Goal: Task Accomplishment & Management: Manage account settings

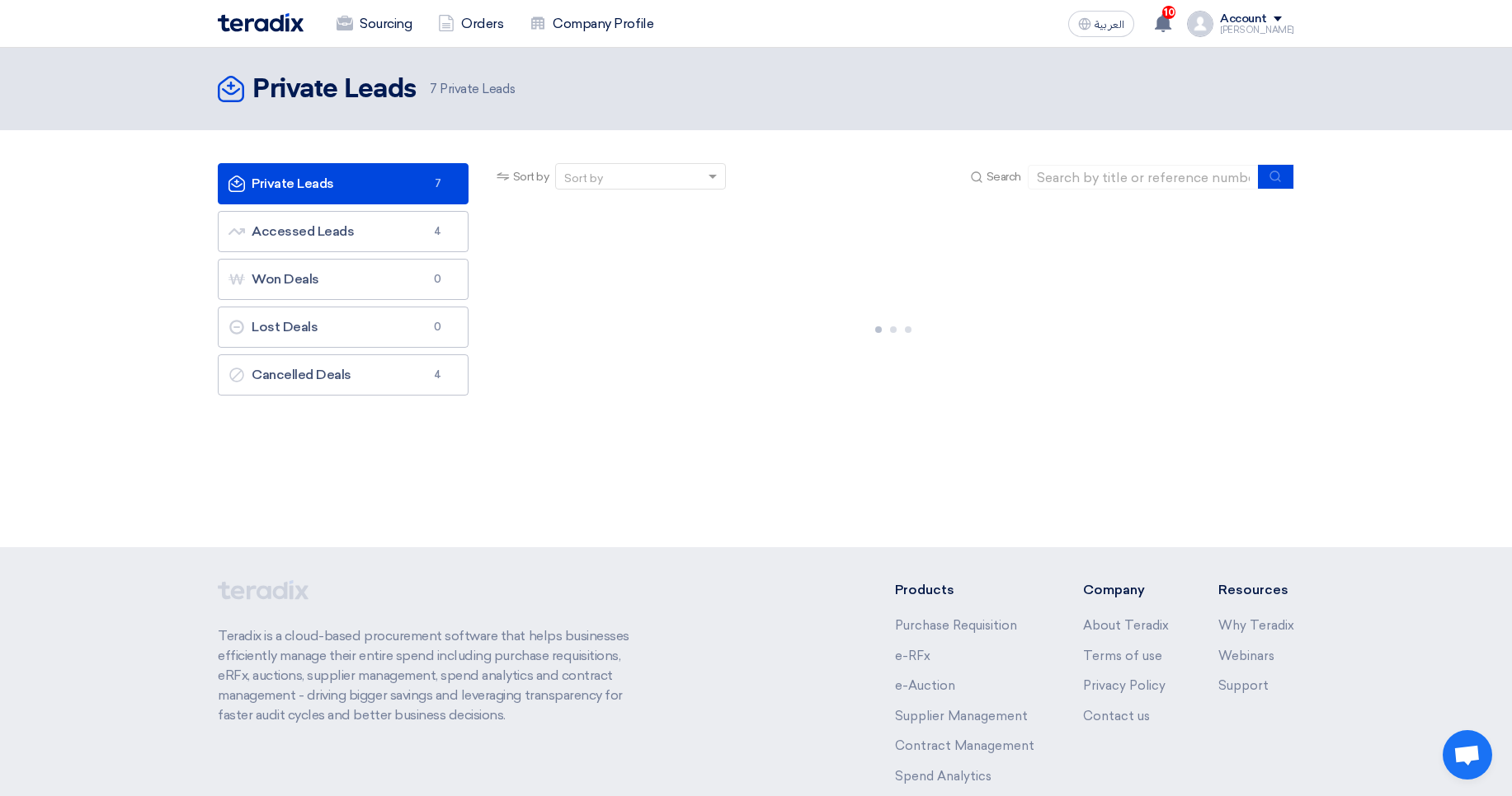
click at [1352, 326] on section "Private Leads Private Leads 7 Accessed Leads Accessed Leads 4 Won Deals Won Dea…" at bounding box center [756, 307] width 1512 height 353
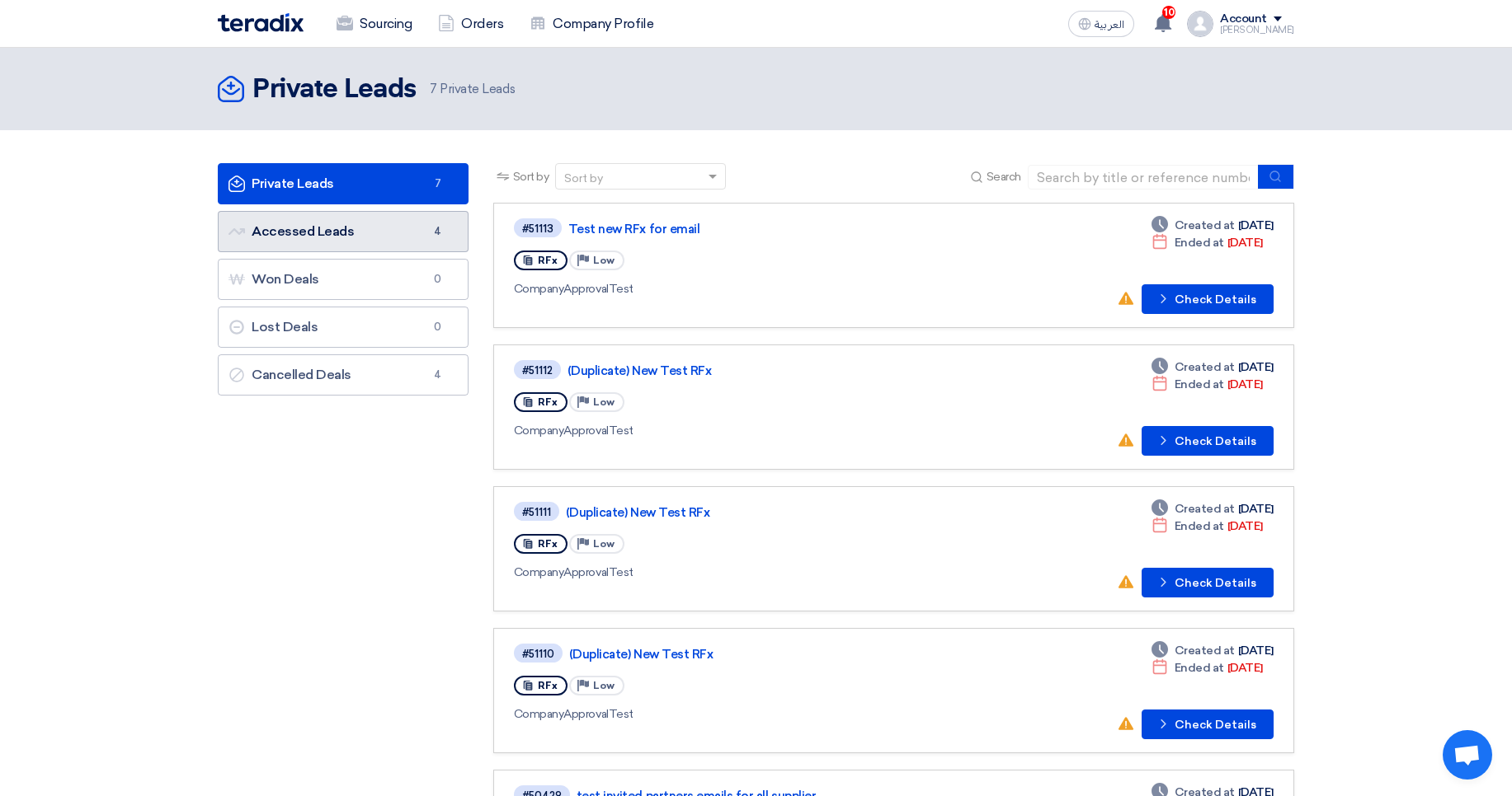
click at [359, 225] on link "Accessed Leads Accessed Leads 4" at bounding box center [342, 231] width 251 height 41
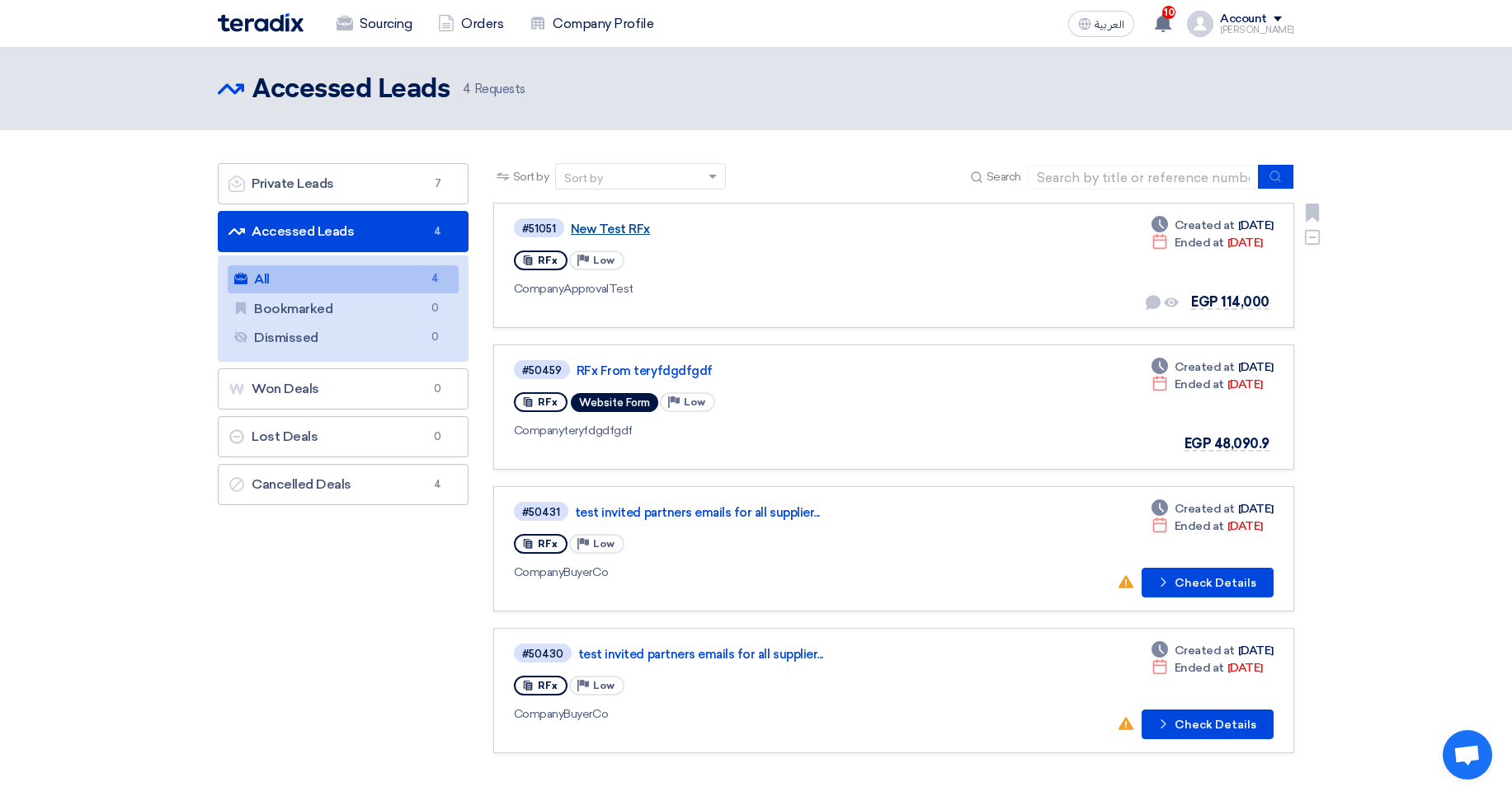
click at [605, 225] on link "New Test RFx" at bounding box center [776, 228] width 412 height 15
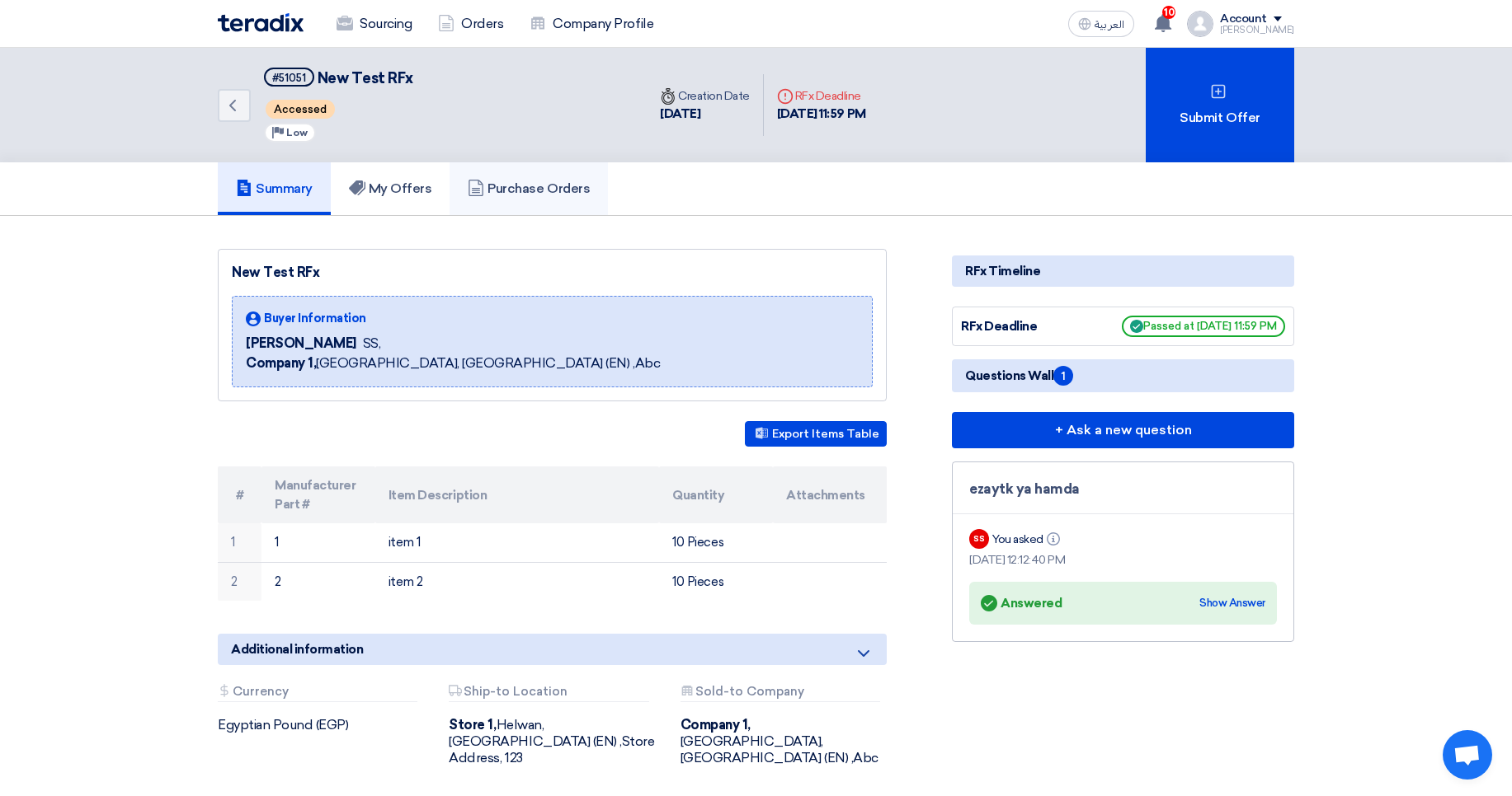
click at [483, 180] on icon at bounding box center [476, 188] width 17 height 17
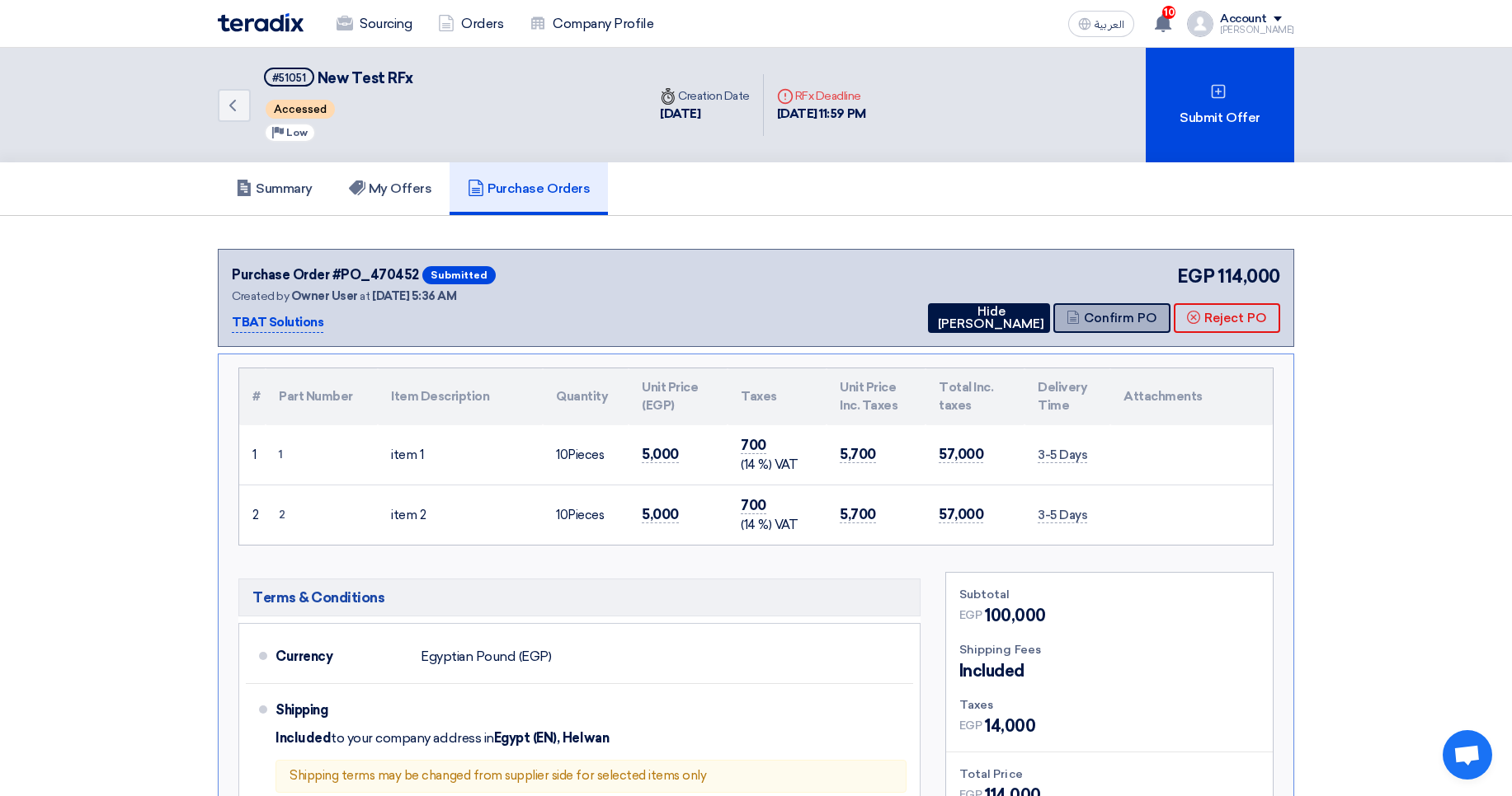
click at [1139, 315] on button "Confirm PO" at bounding box center [1112, 318] width 117 height 30
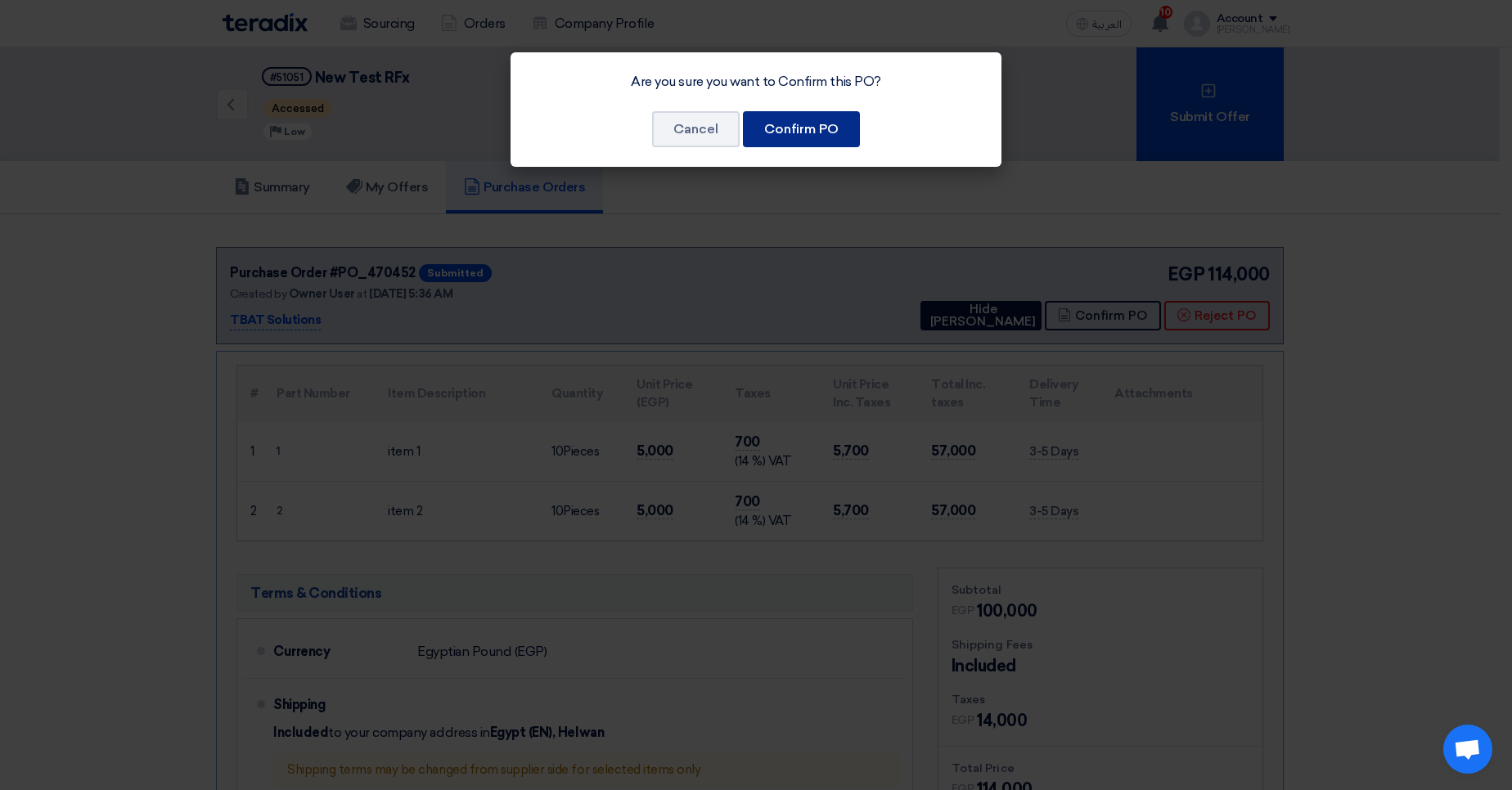
click at [821, 133] on button "Confirm PO" at bounding box center [802, 129] width 117 height 36
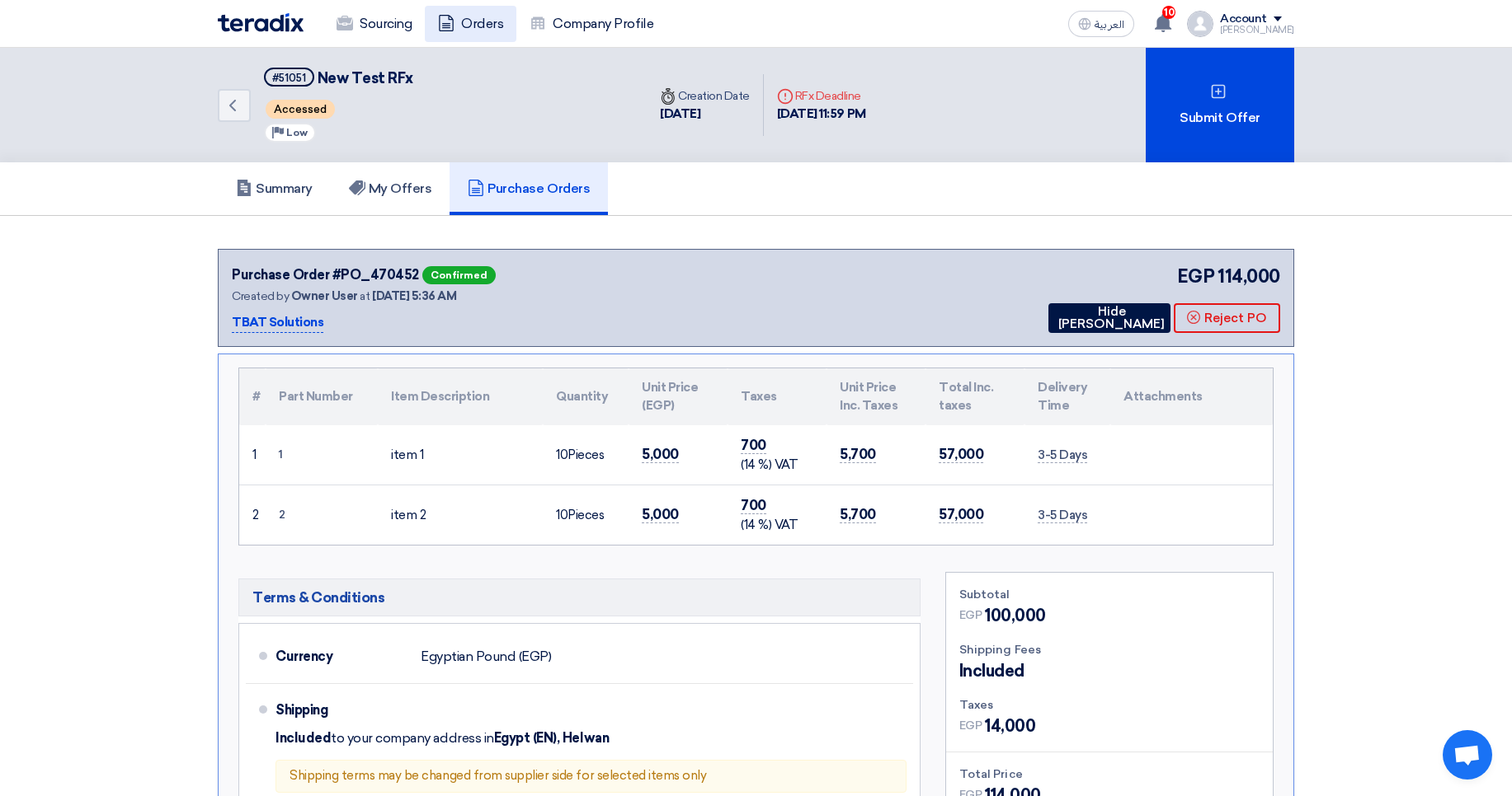
click at [462, 16] on link "Orders" at bounding box center [471, 24] width 92 height 36
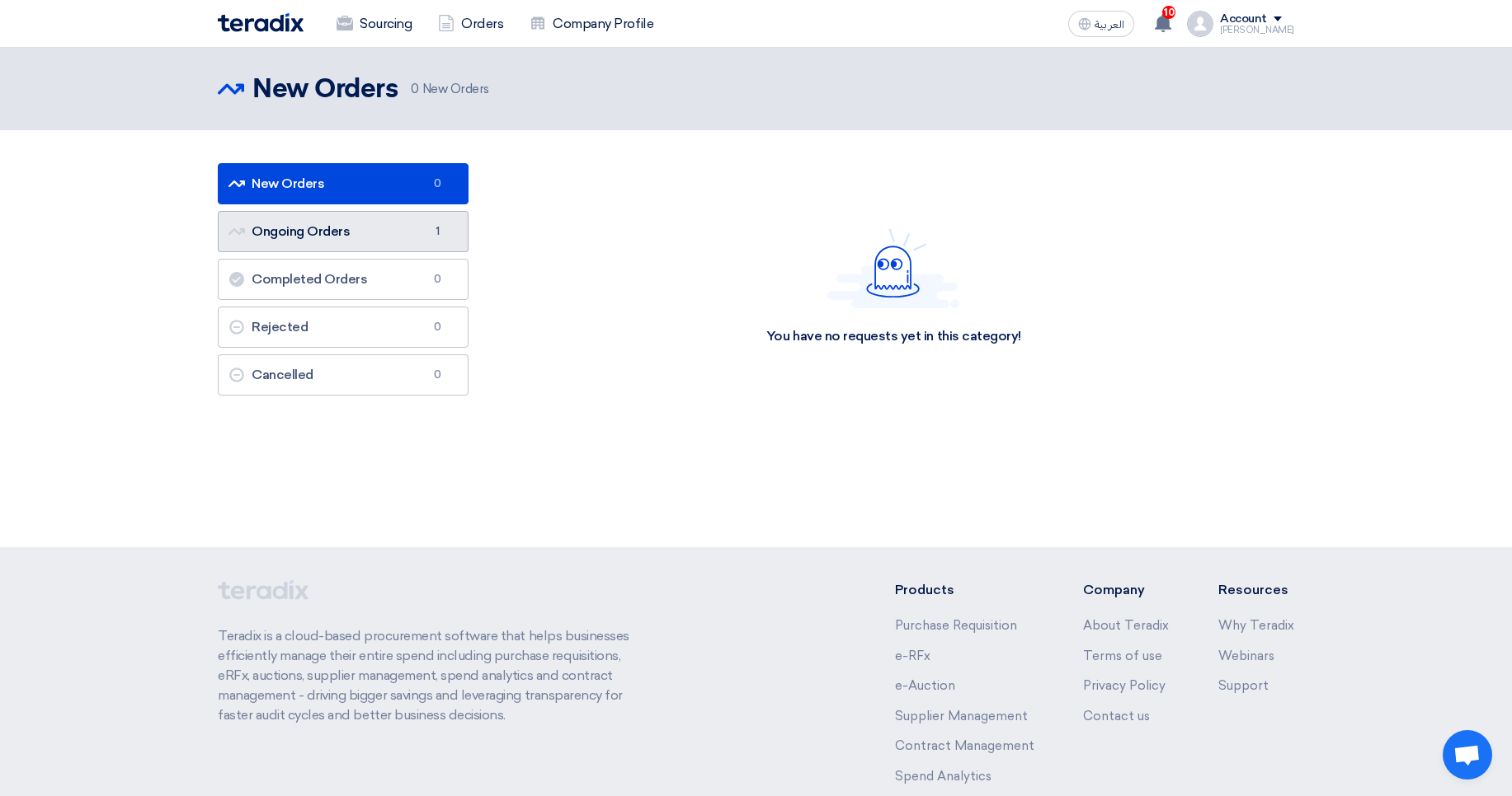
click at [385, 225] on link "Ongoing Orders Ongoing Orders 1" at bounding box center [342, 231] width 251 height 41
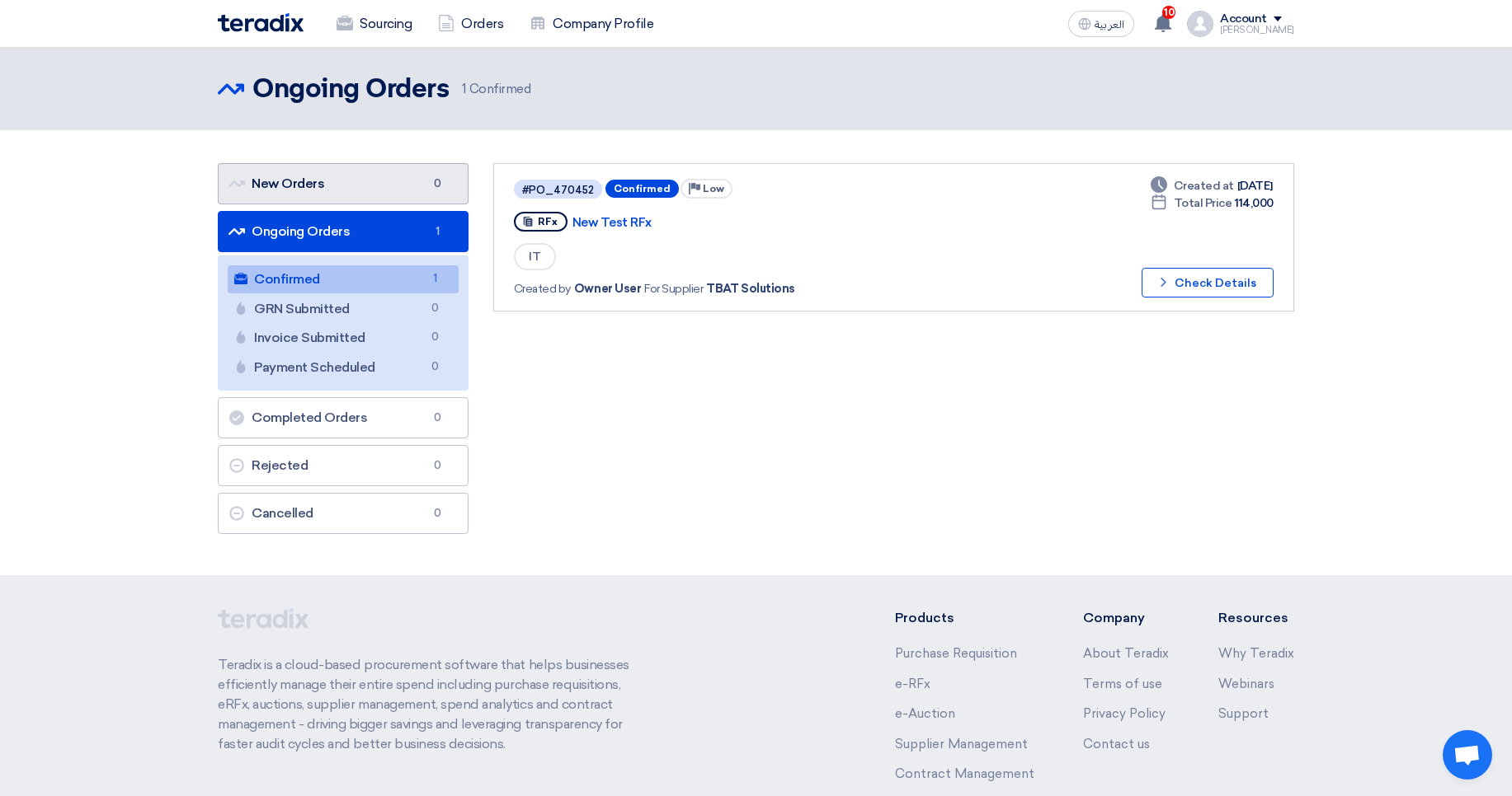
click at [386, 193] on link "New Orders New Orders 0" at bounding box center [342, 184] width 251 height 41
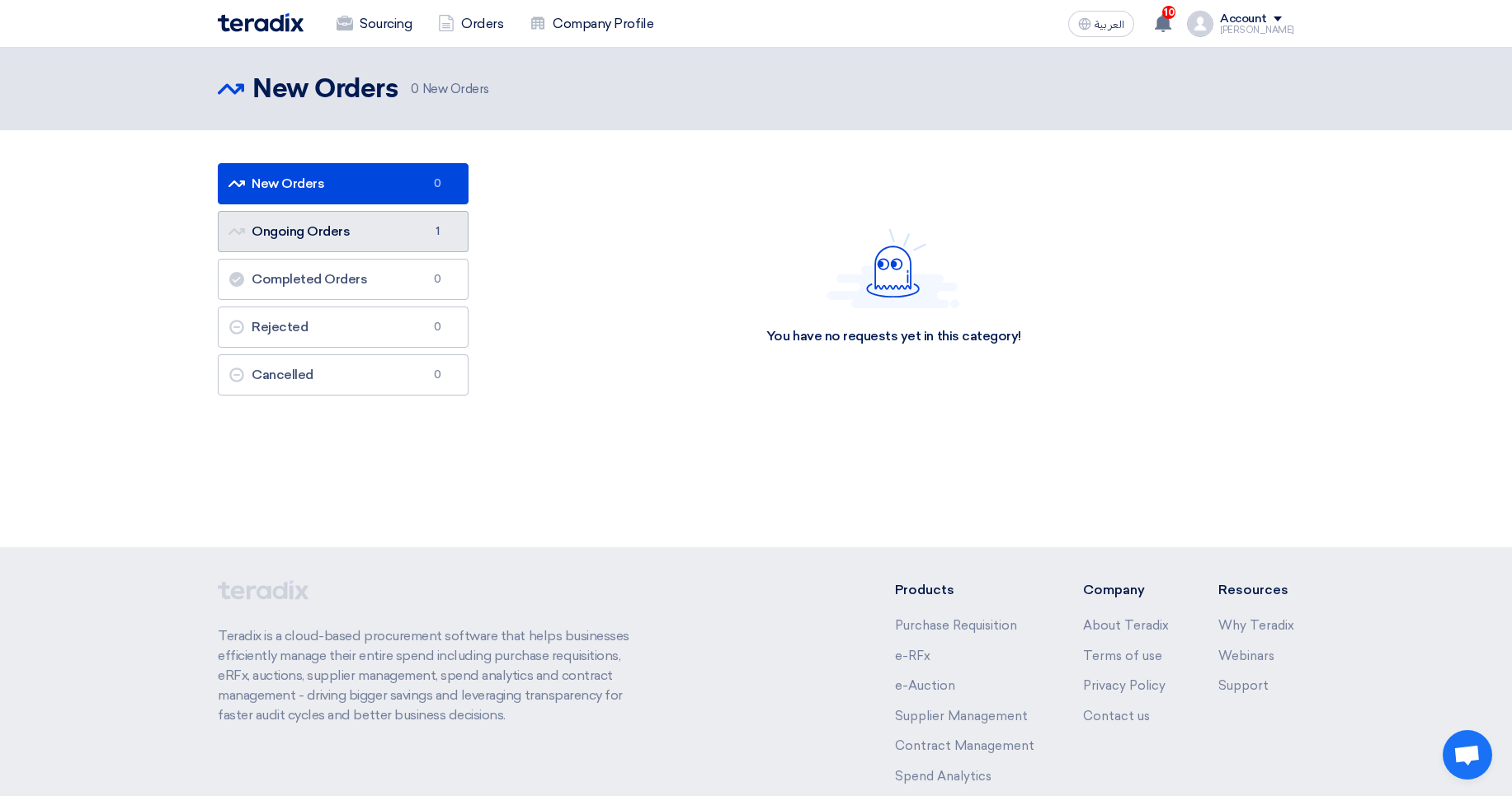
click at [368, 242] on link "Ongoing Orders Ongoing Orders 1" at bounding box center [342, 231] width 251 height 41
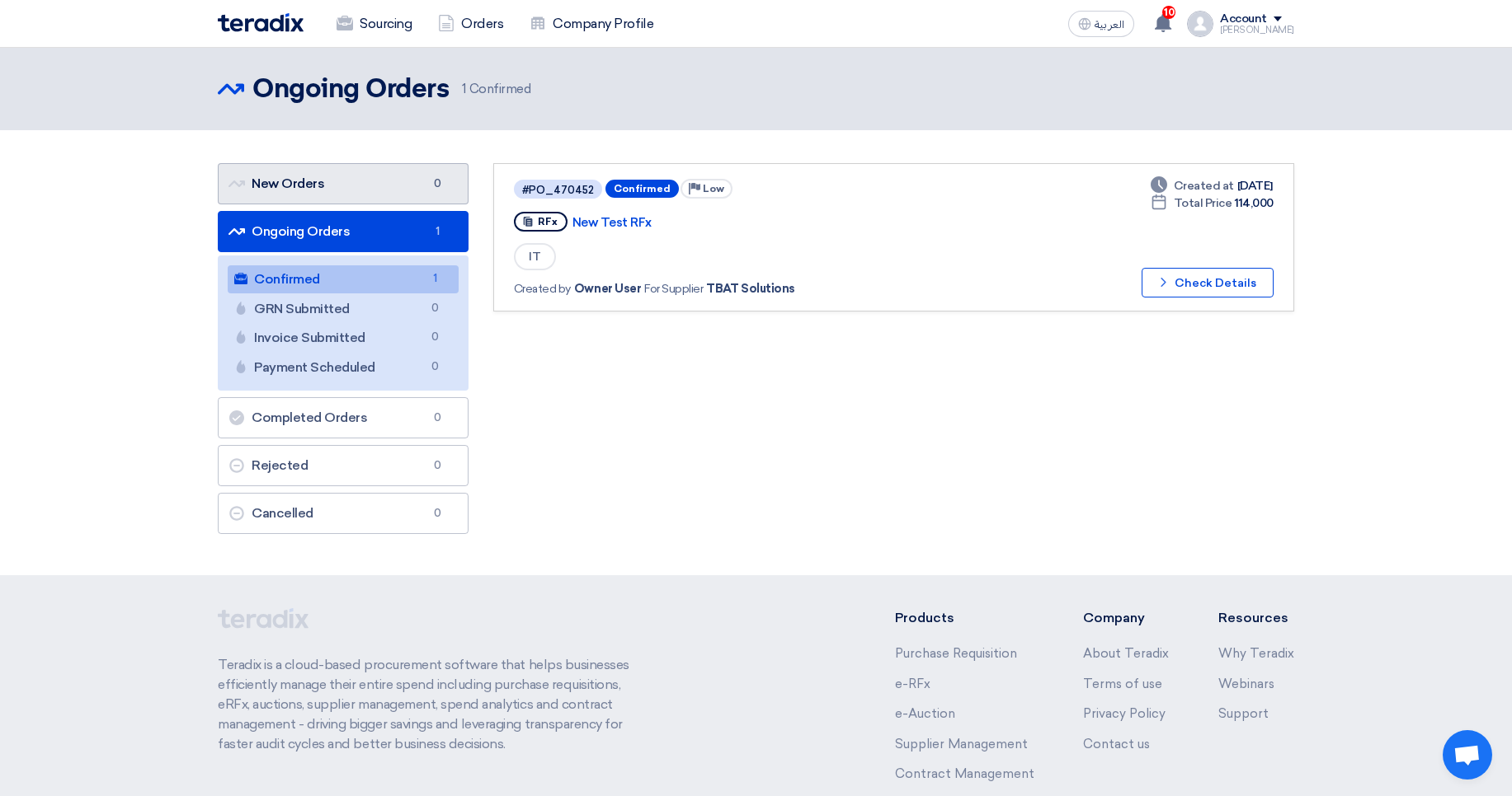
click at [355, 194] on link "New Orders New Orders 0" at bounding box center [342, 184] width 251 height 41
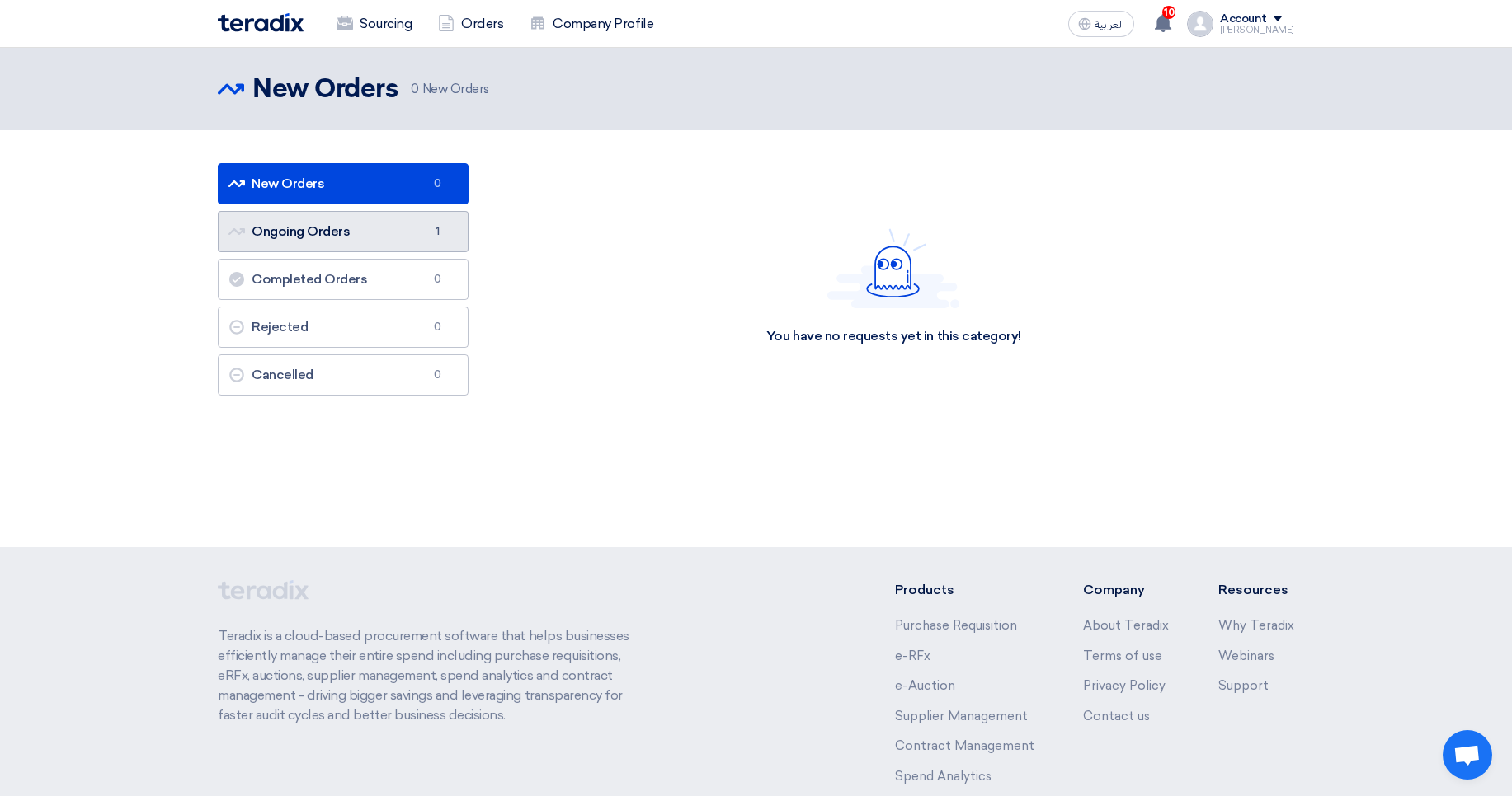
click at [290, 235] on link "Ongoing Orders Ongoing Orders 1" at bounding box center [342, 231] width 251 height 41
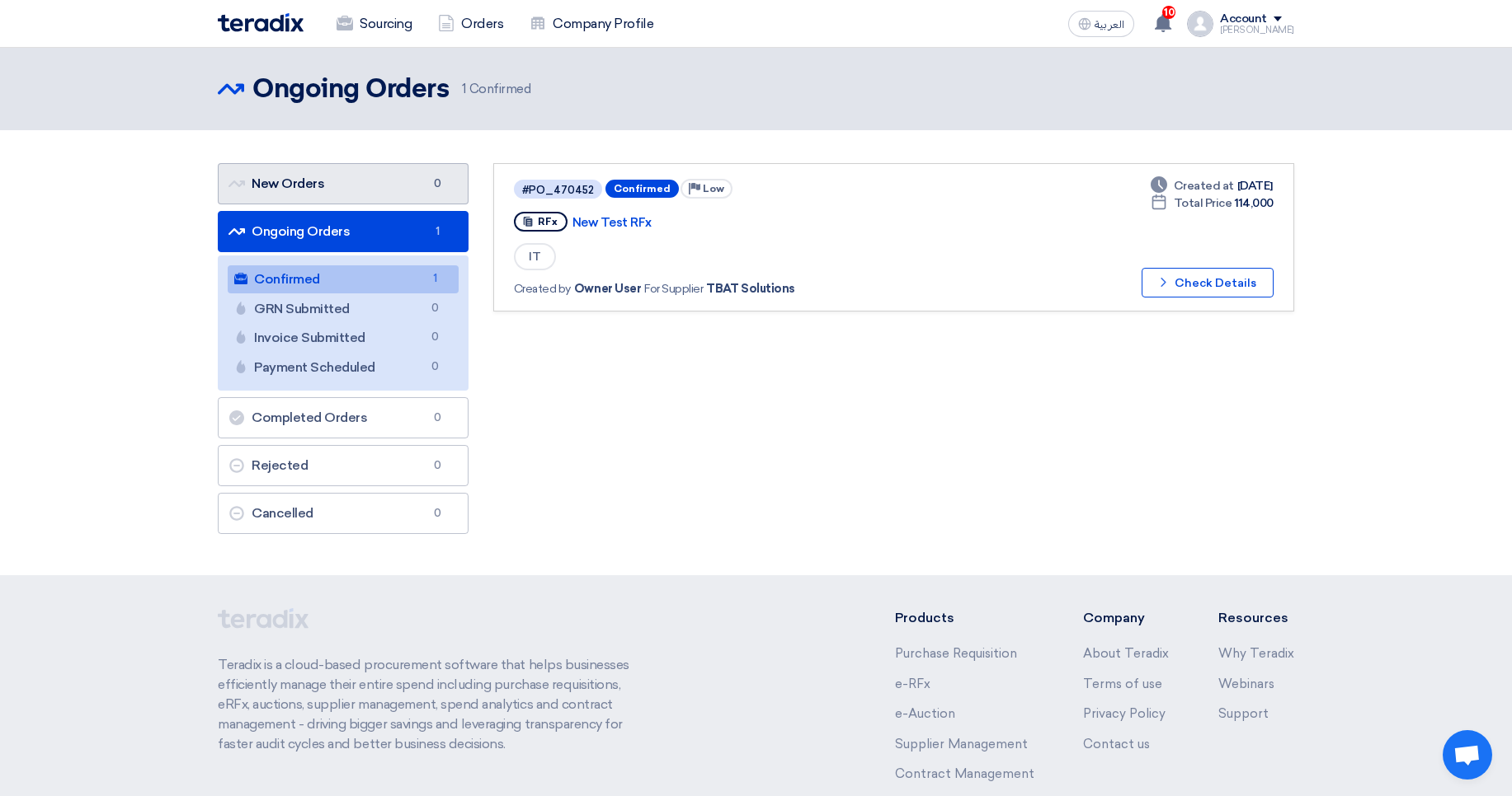
click at [326, 185] on link "New Orders New Orders 0" at bounding box center [342, 184] width 251 height 41
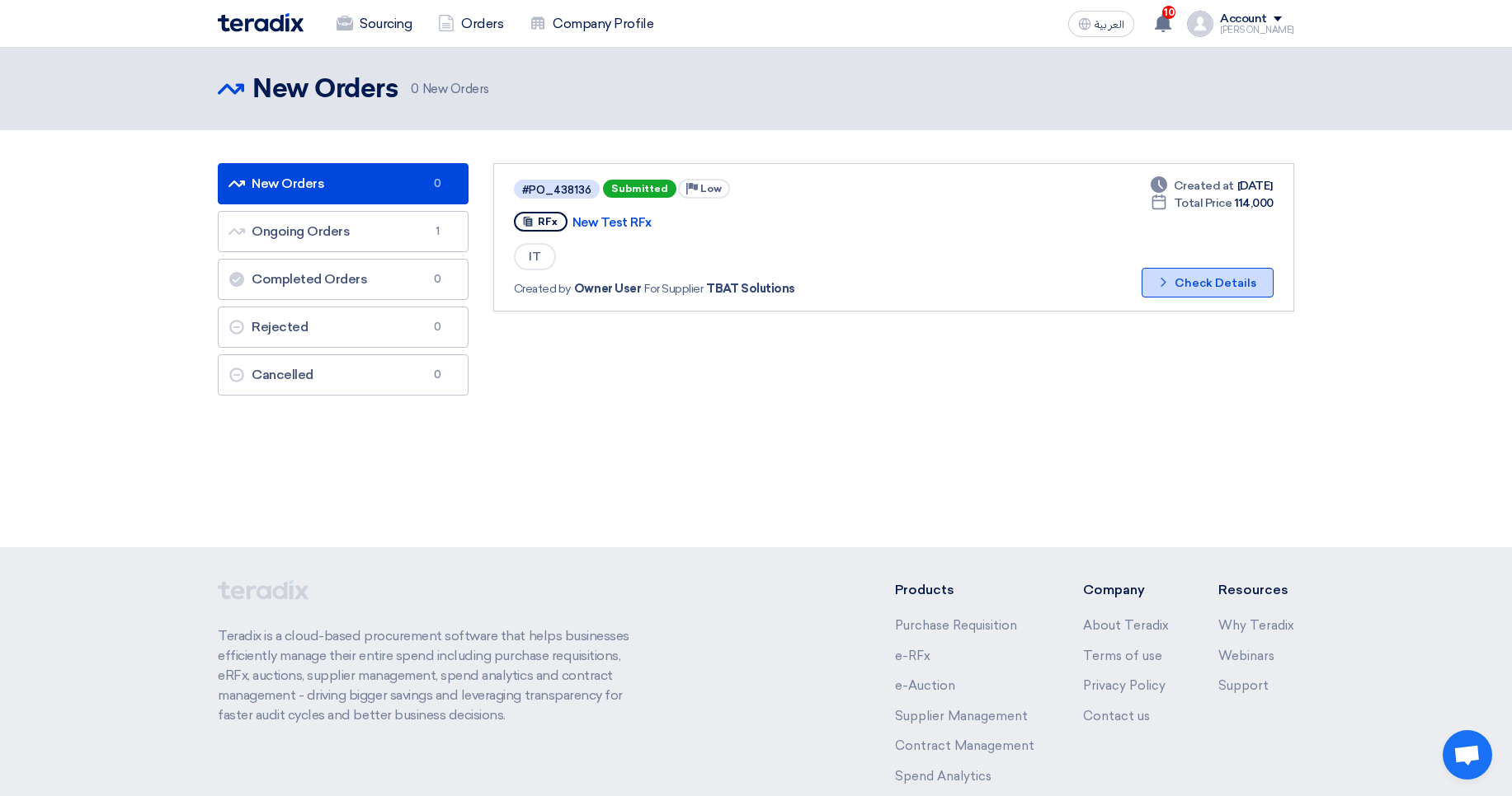
click at [1206, 277] on button "Check details Check Details" at bounding box center [1208, 283] width 132 height 30
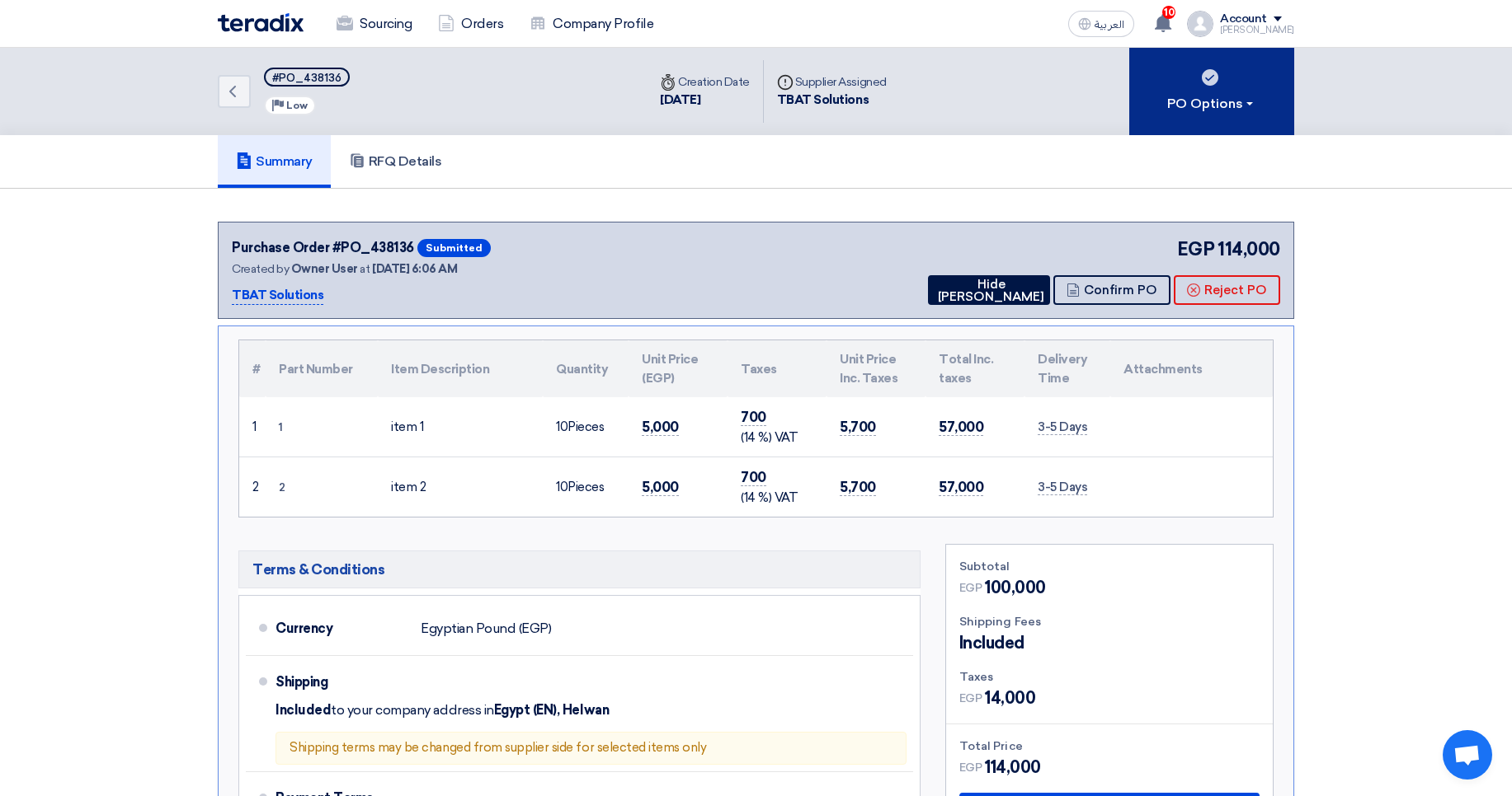
click at [1245, 108] on div "PO Options" at bounding box center [1212, 104] width 89 height 20
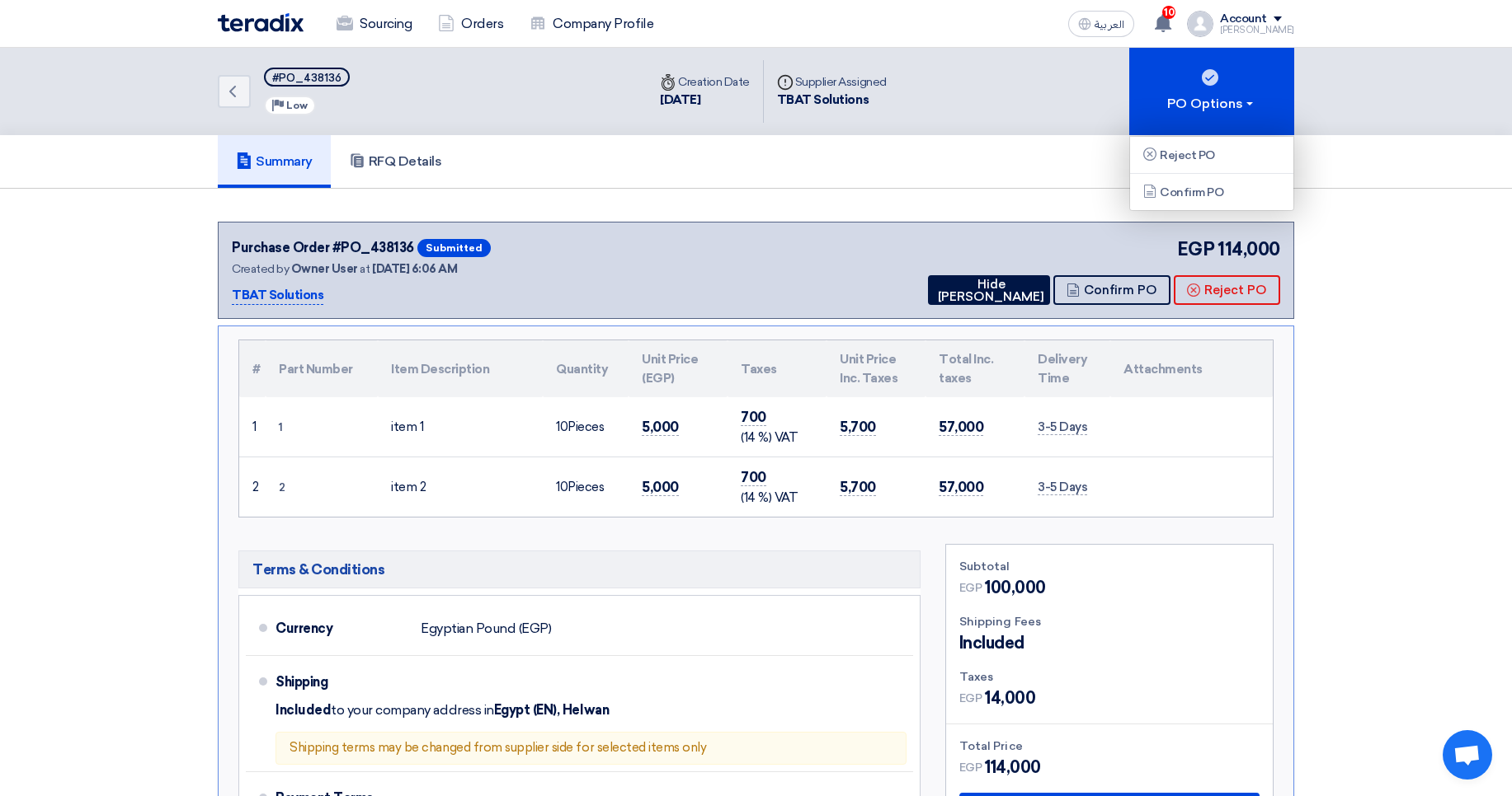
click at [1000, 200] on section "Purchase Order #PO_438136 Submitted Created by Owner User at 20 Aug 2025, 6:06 …" at bounding box center [756, 557] width 1512 height 737
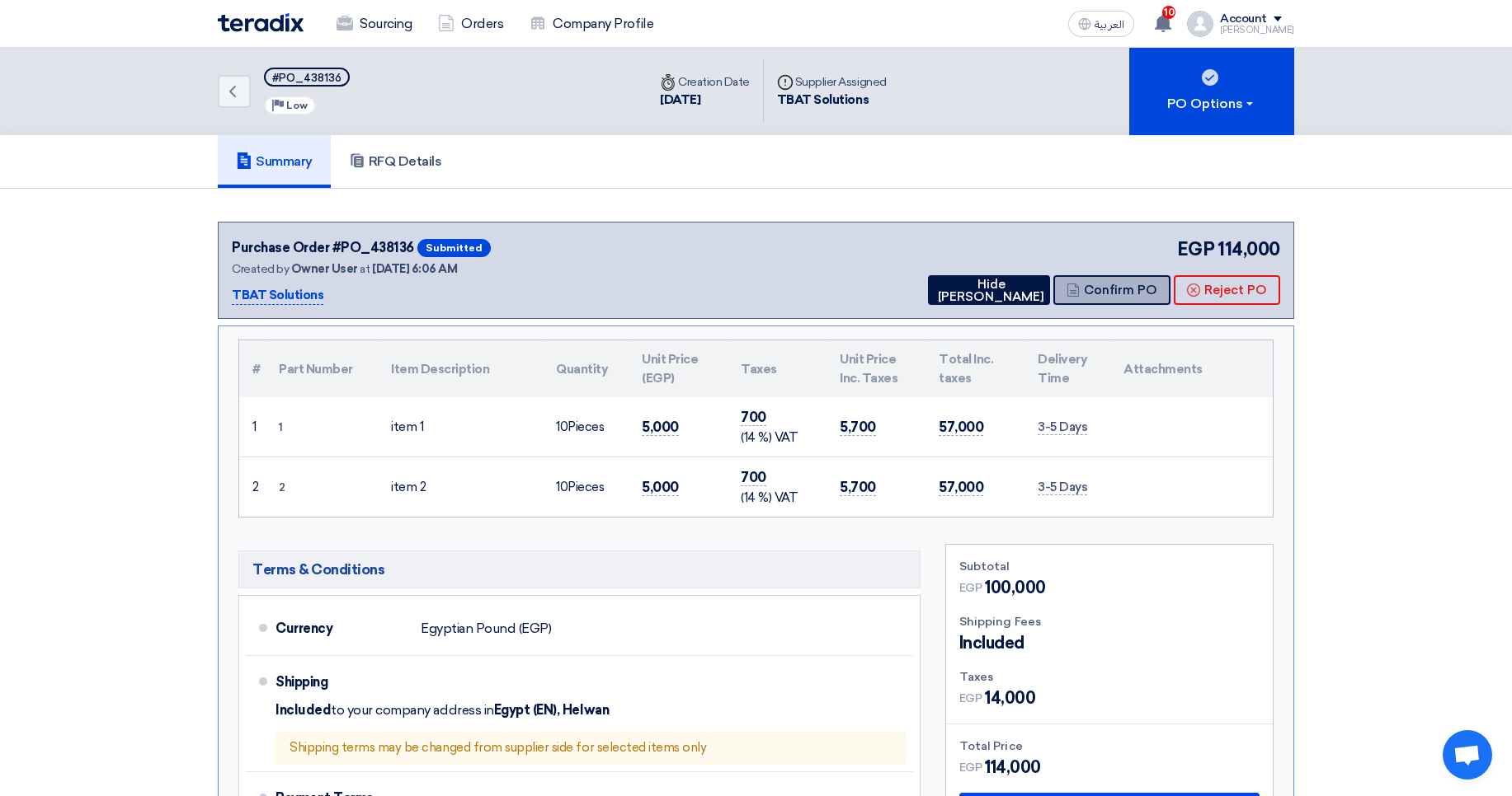
click at [1099, 290] on button "Confirm PO" at bounding box center [1112, 290] width 117 height 30
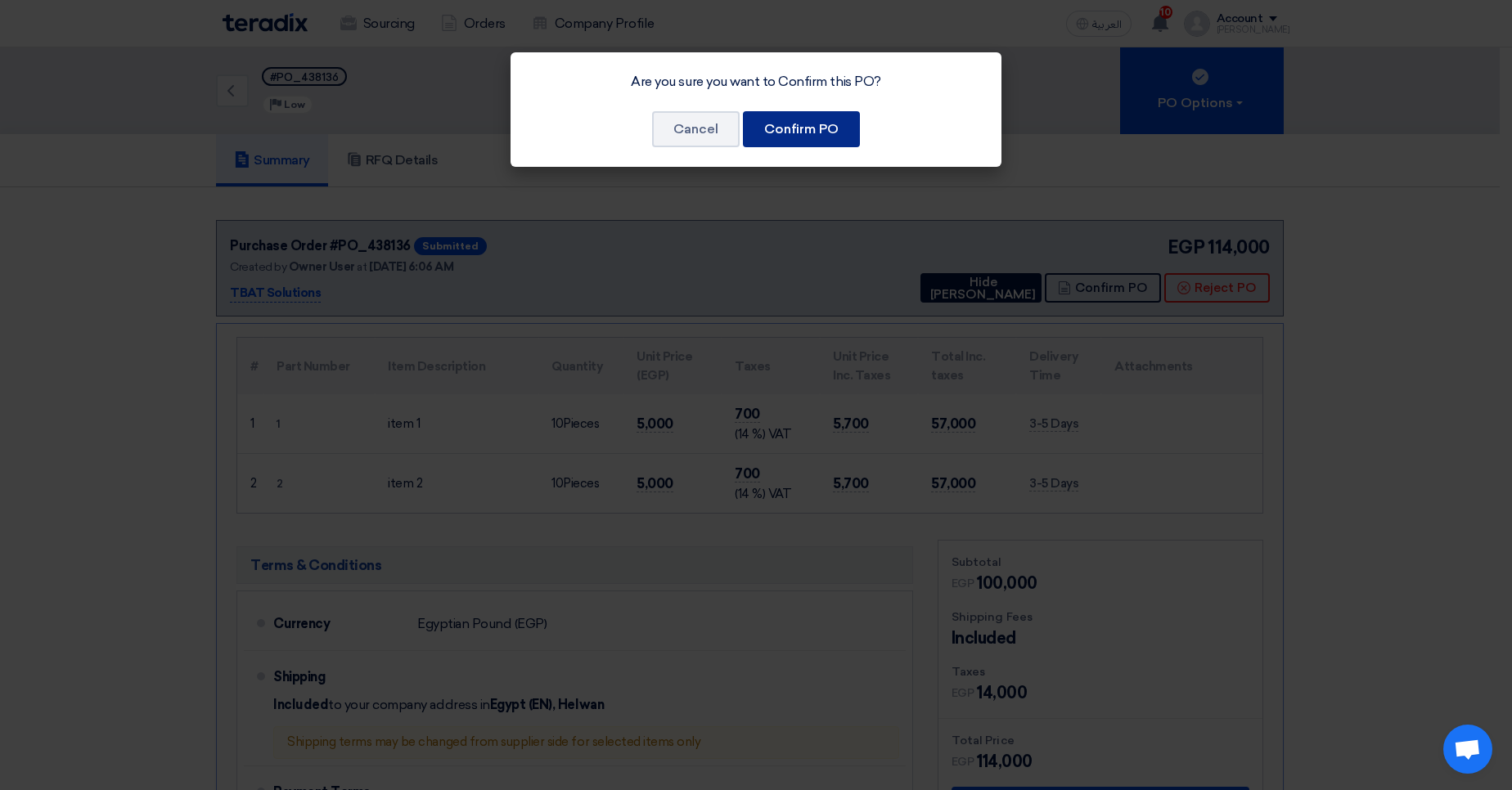
click at [803, 126] on button "Confirm PO" at bounding box center [802, 129] width 117 height 36
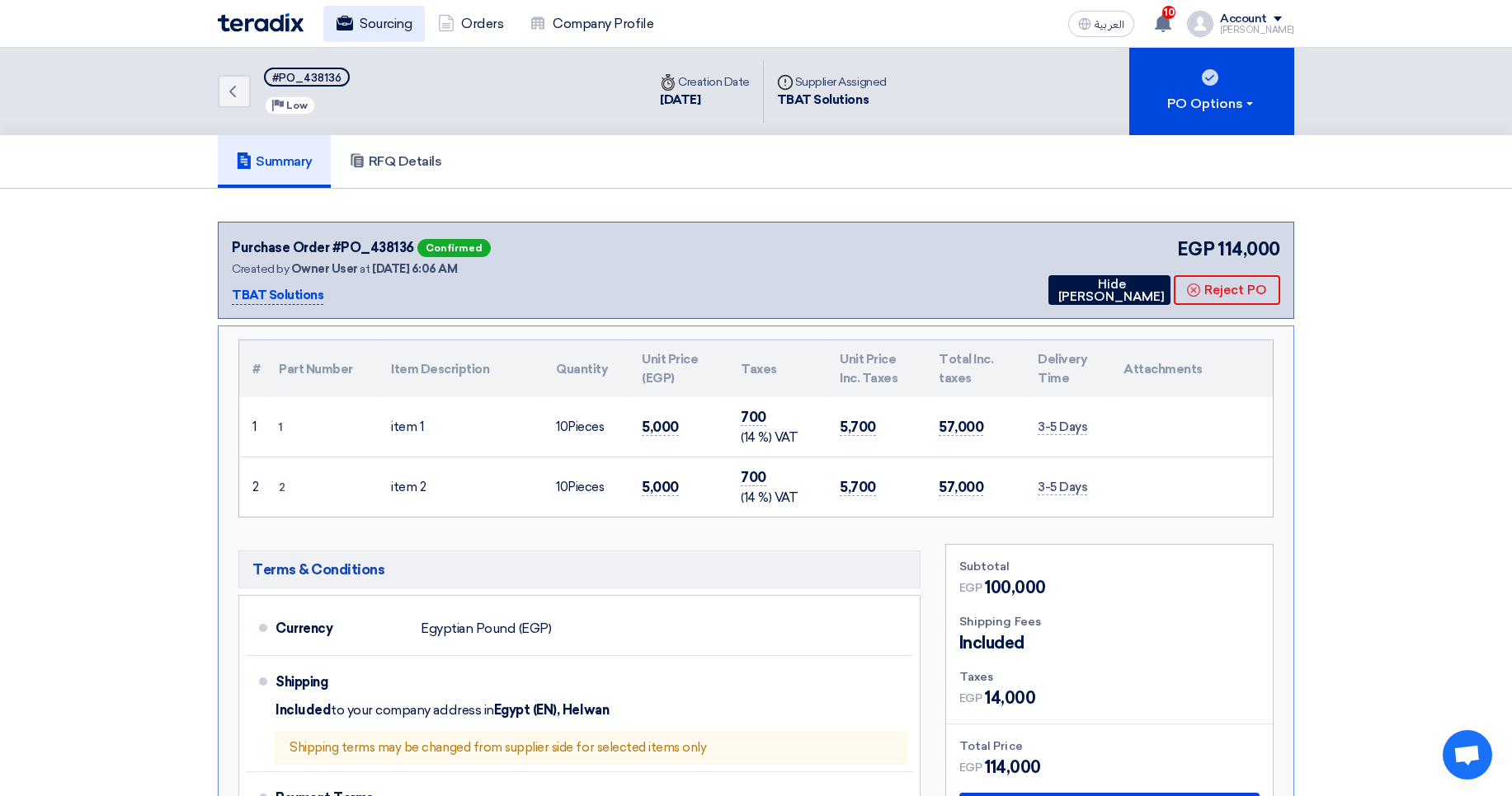
click at [368, 14] on link "Sourcing" at bounding box center [374, 24] width 102 height 36
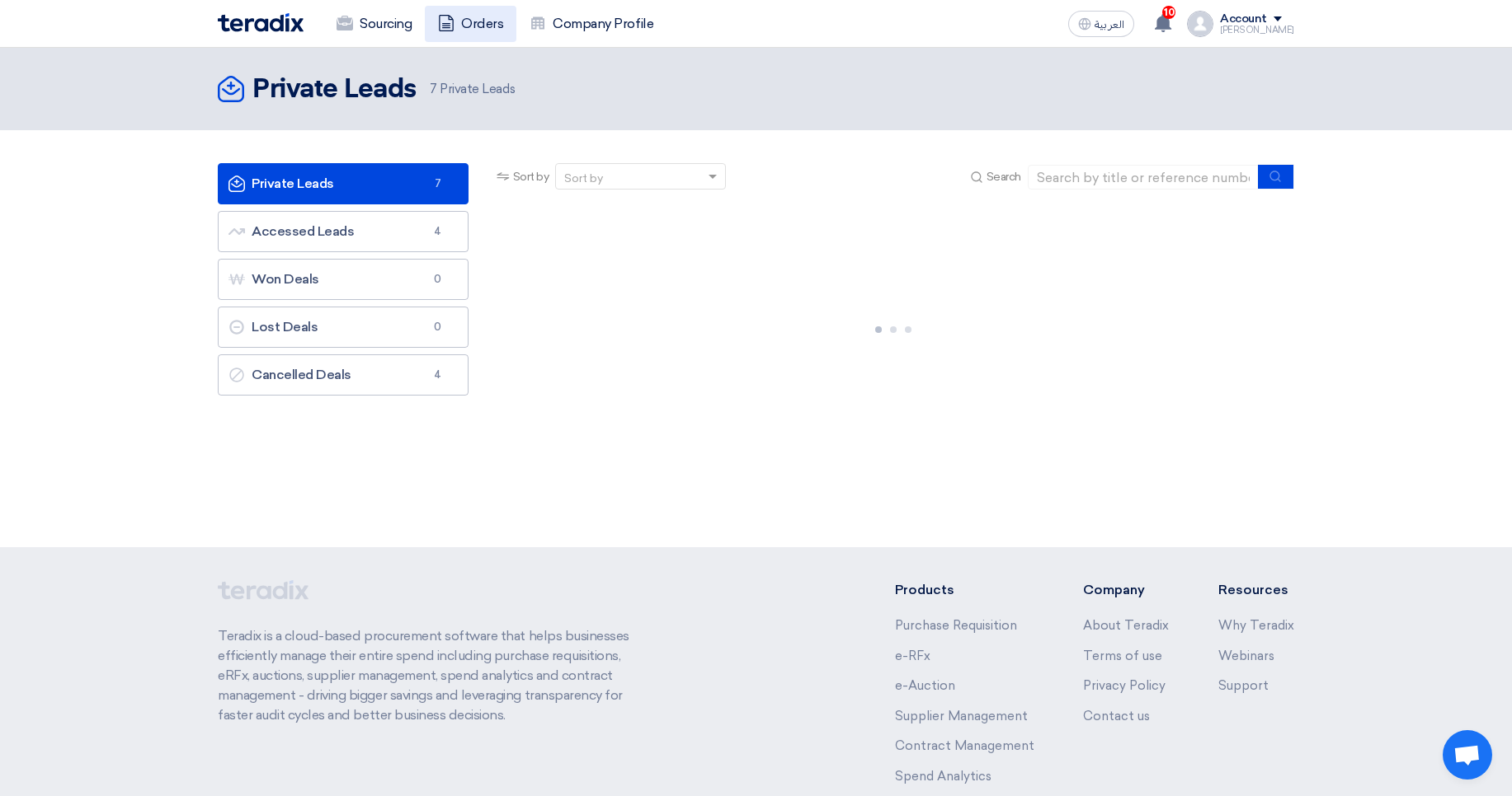
click at [480, 12] on link "Orders" at bounding box center [471, 24] width 92 height 36
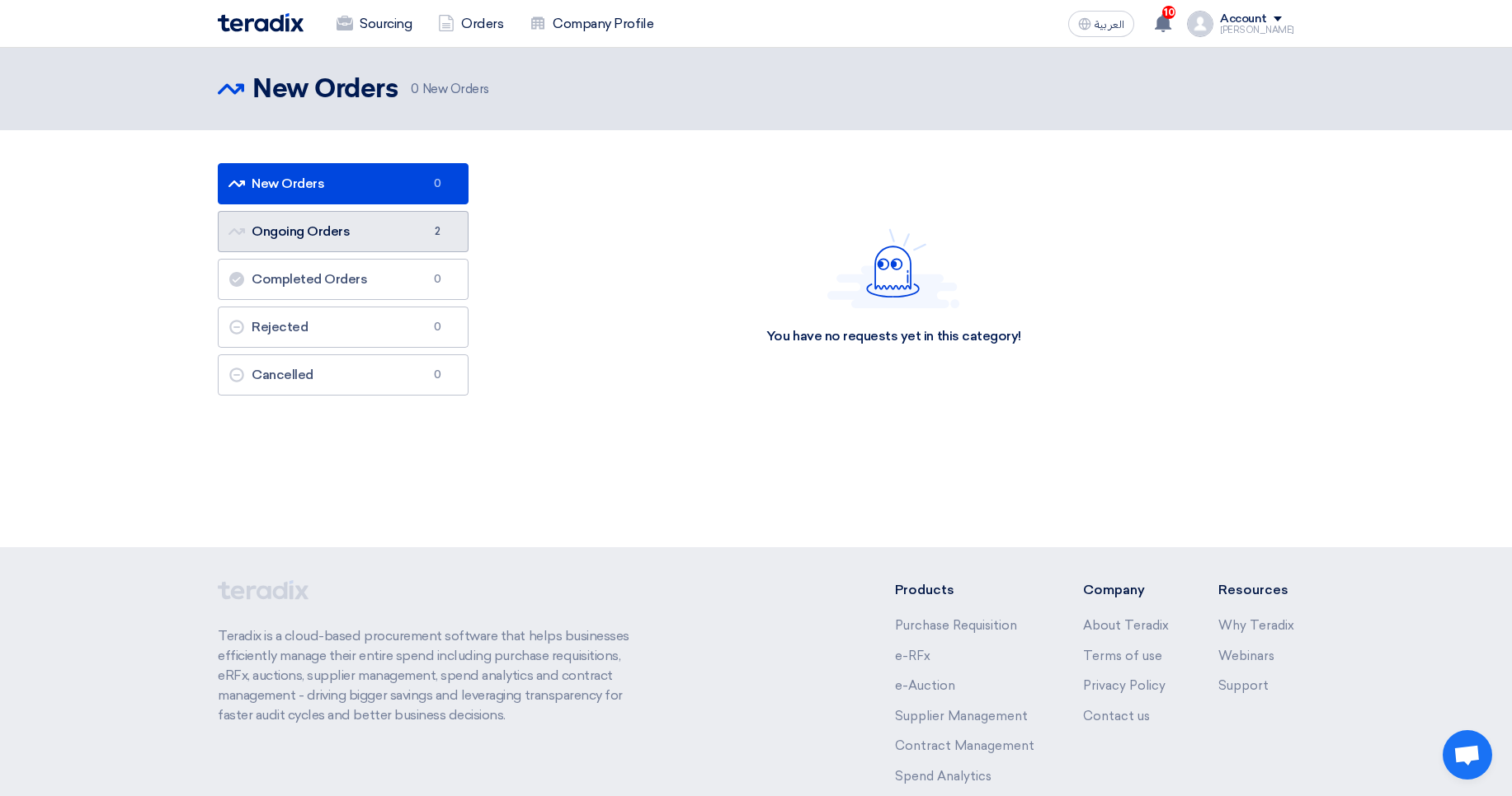
click at [350, 239] on link "Ongoing Orders Ongoing Orders 2" at bounding box center [342, 231] width 251 height 41
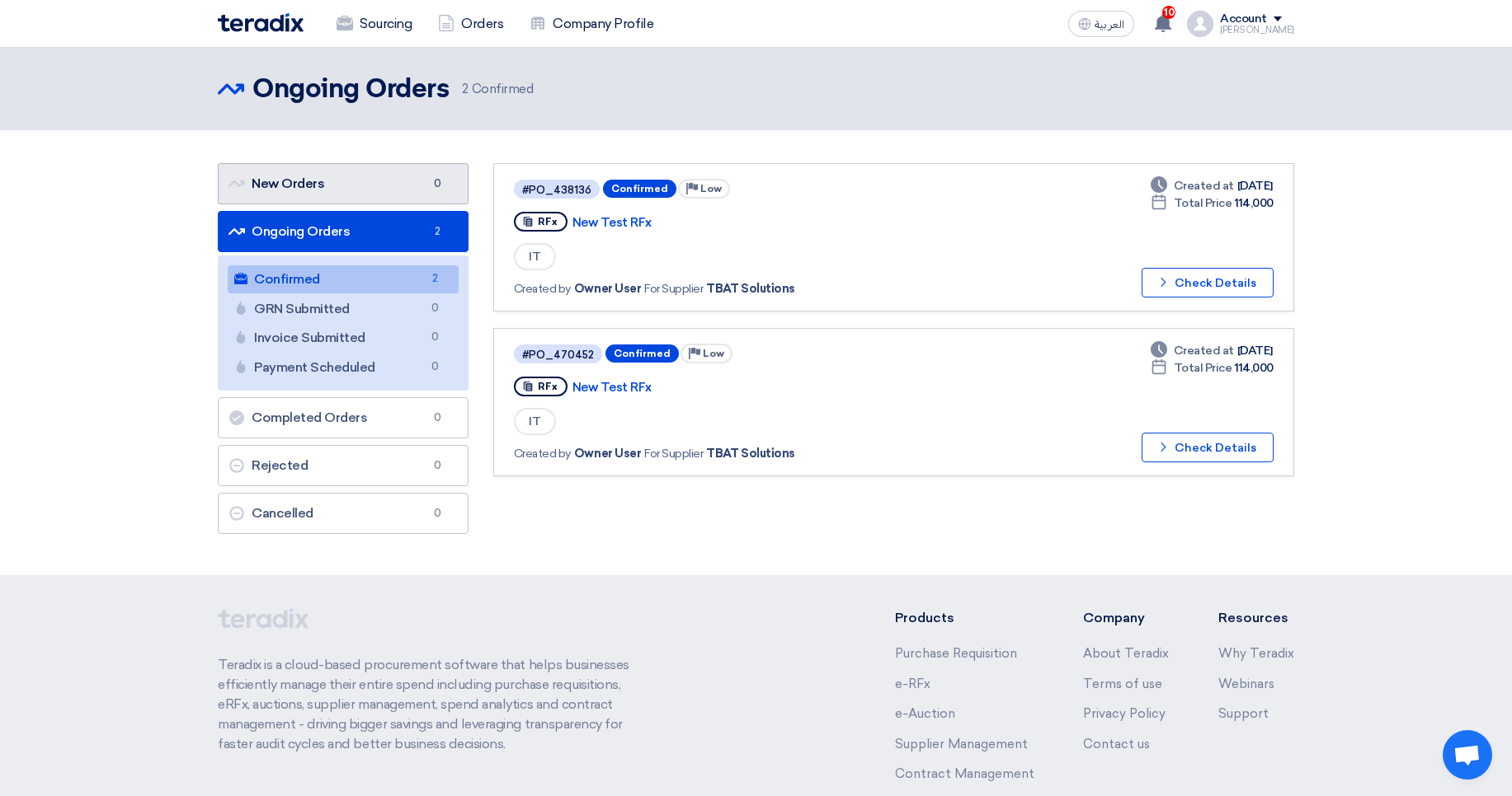
click at [421, 203] on link "New Orders New Orders 0" at bounding box center [342, 184] width 251 height 41
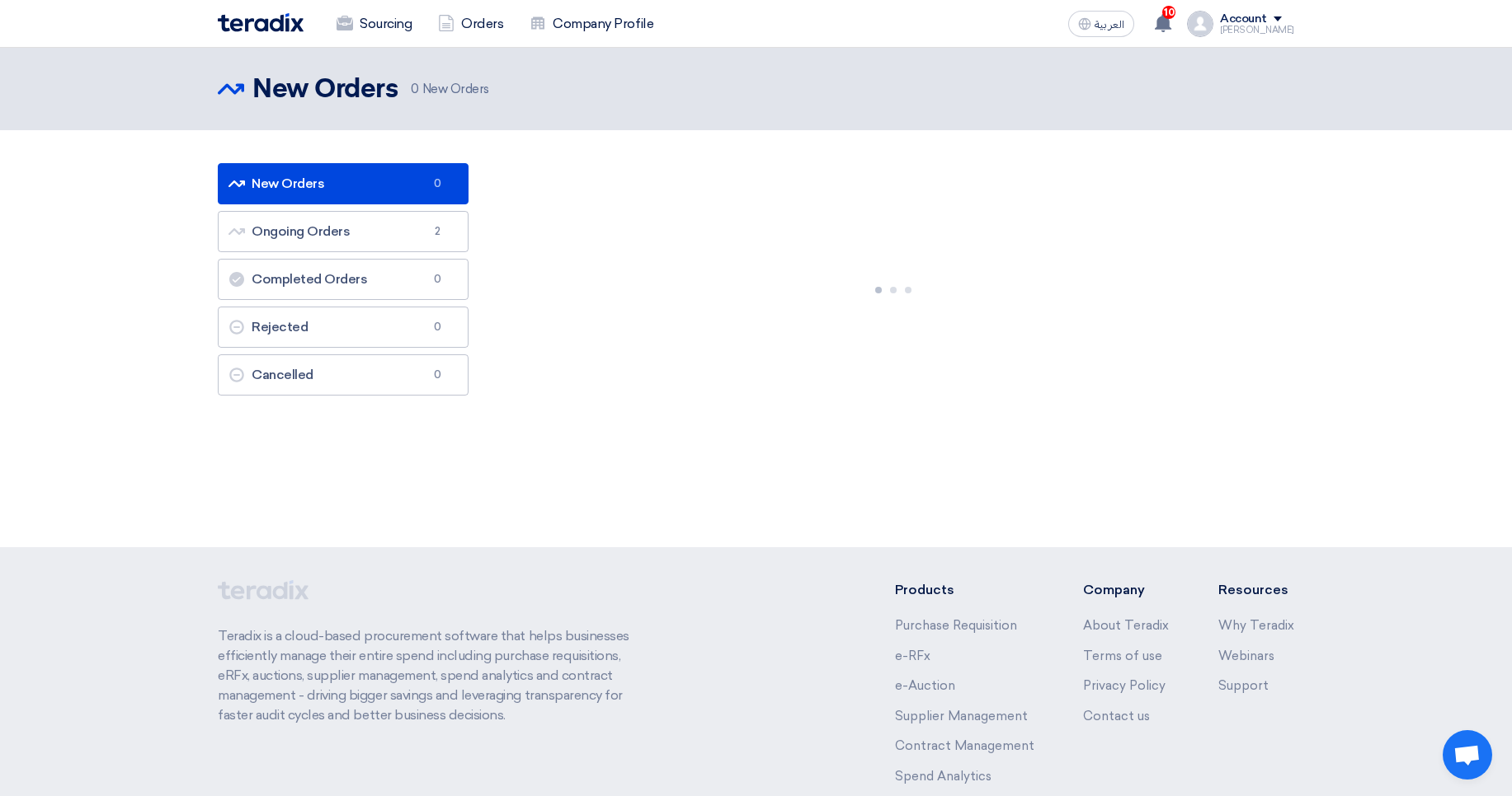
click at [398, 188] on link "New Orders New Orders 0" at bounding box center [342, 184] width 251 height 41
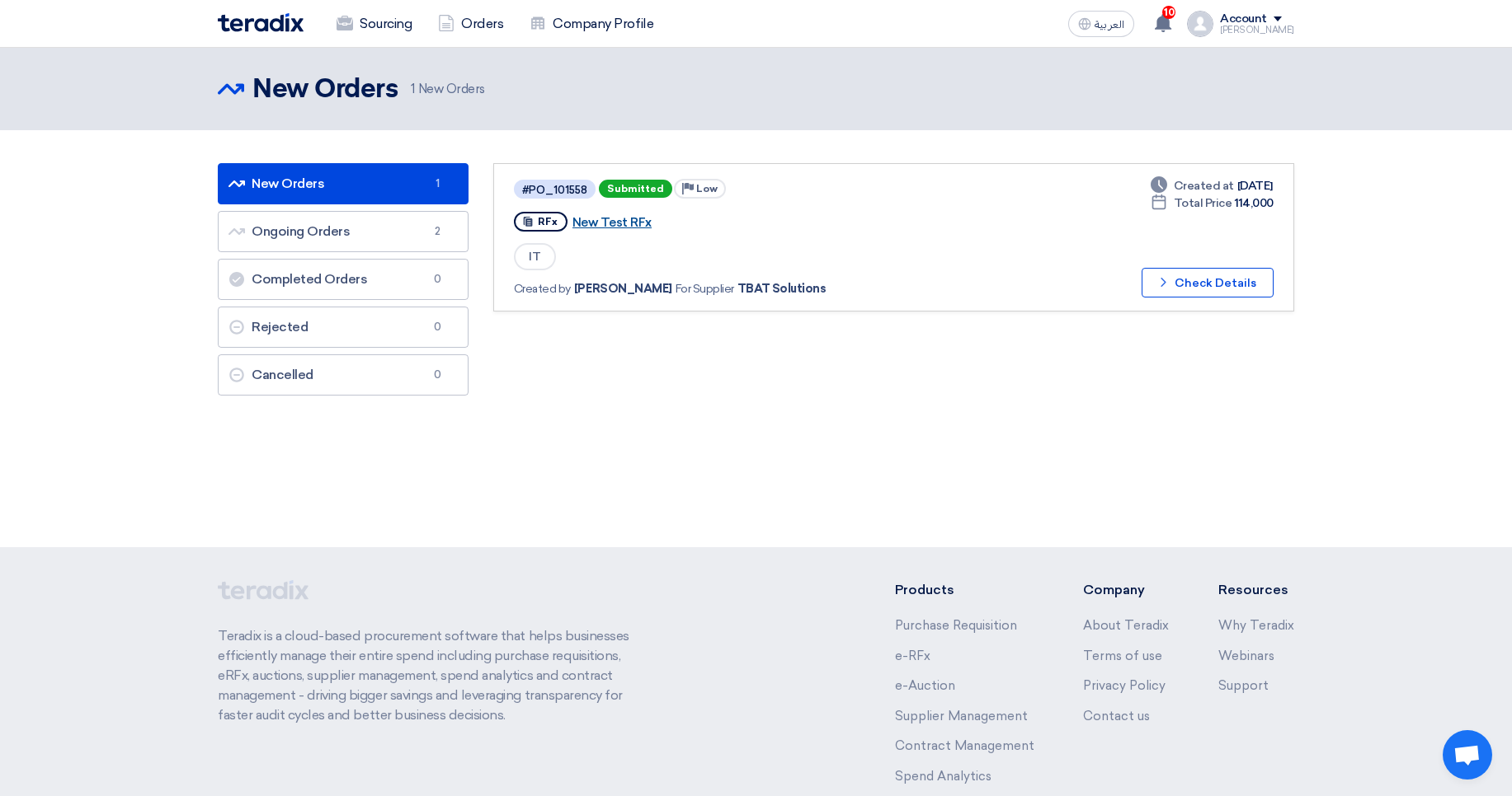
click at [609, 216] on link "New Test RFx" at bounding box center [778, 222] width 412 height 15
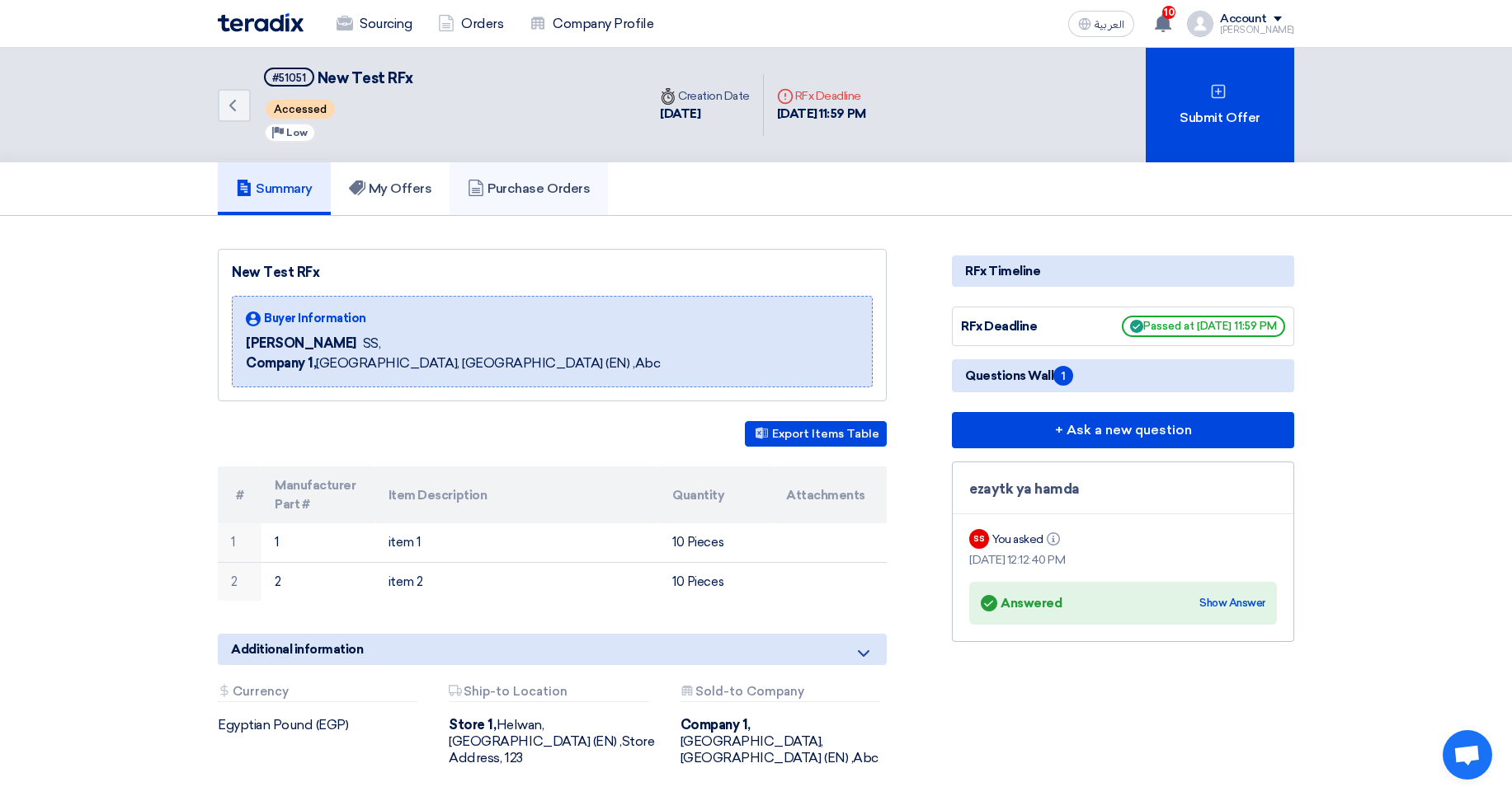
click at [507, 194] on h5 "Purchase Orders" at bounding box center [529, 189] width 122 height 17
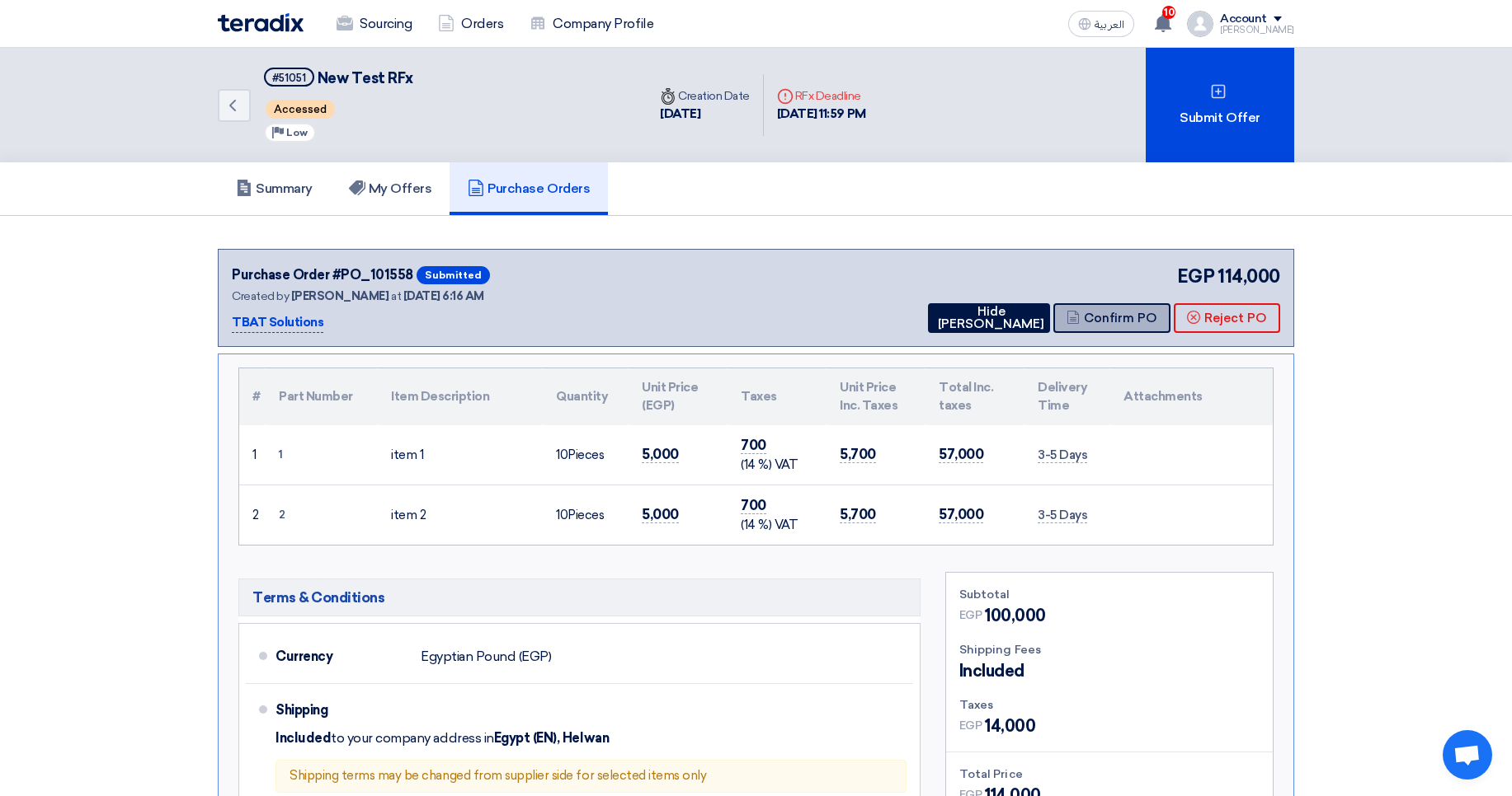
click at [1139, 304] on button "Confirm PO" at bounding box center [1112, 318] width 117 height 30
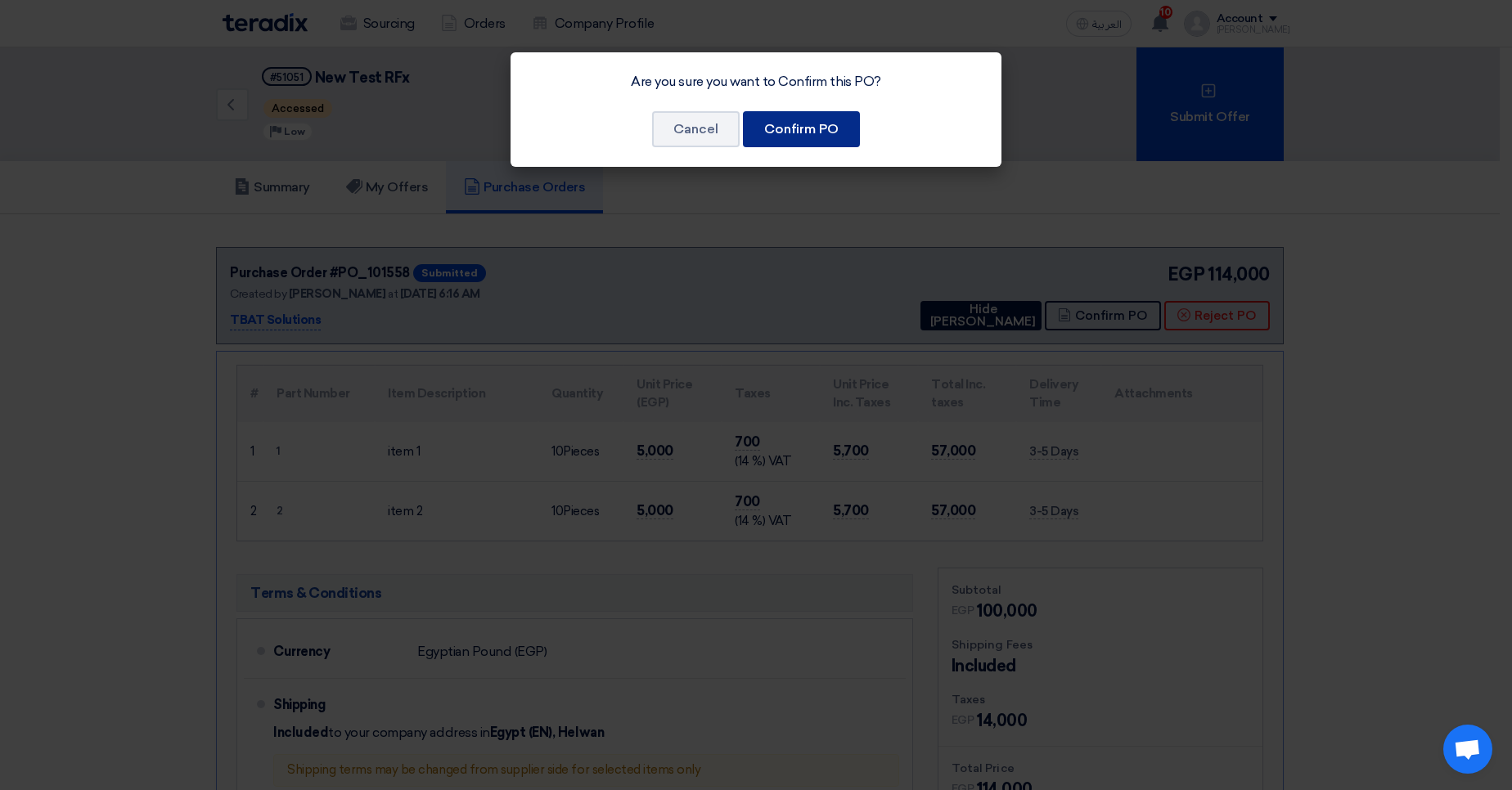
click at [833, 135] on button "Confirm PO" at bounding box center [802, 129] width 117 height 36
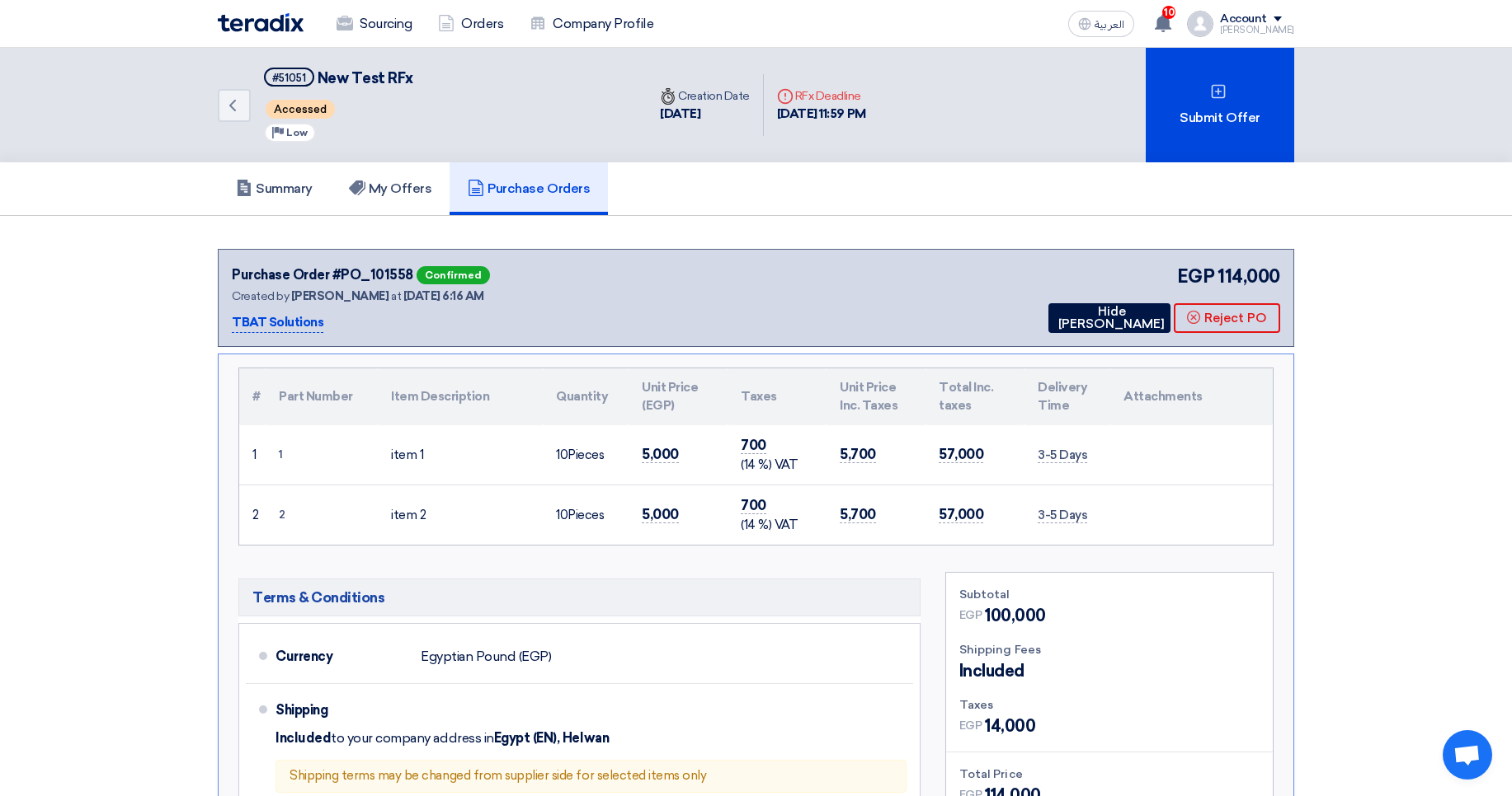
click at [1267, 18] on div "Account" at bounding box center [1244, 19] width 47 height 14
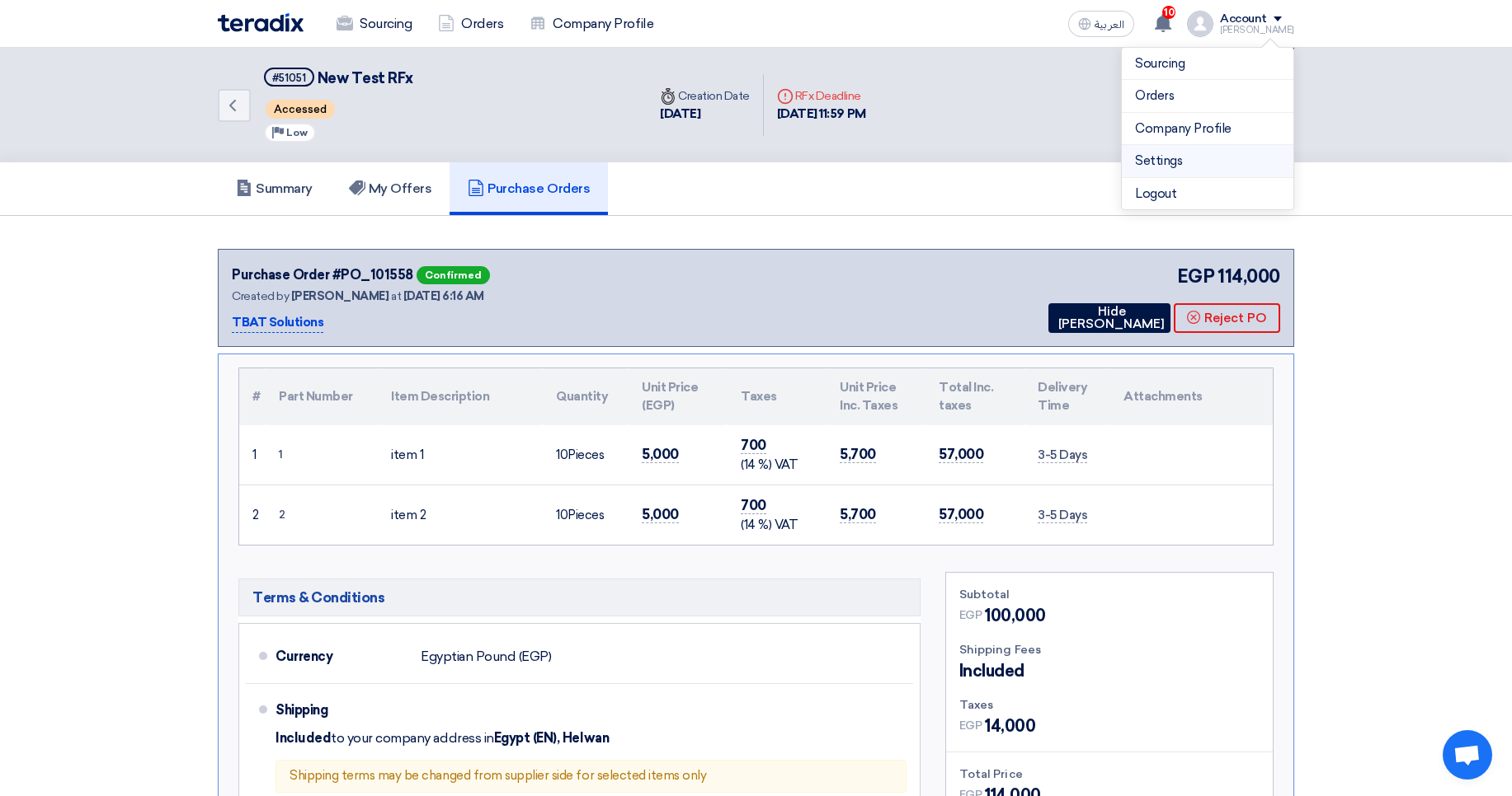
click at [1157, 158] on link "Settings" at bounding box center [1207, 161] width 145 height 19
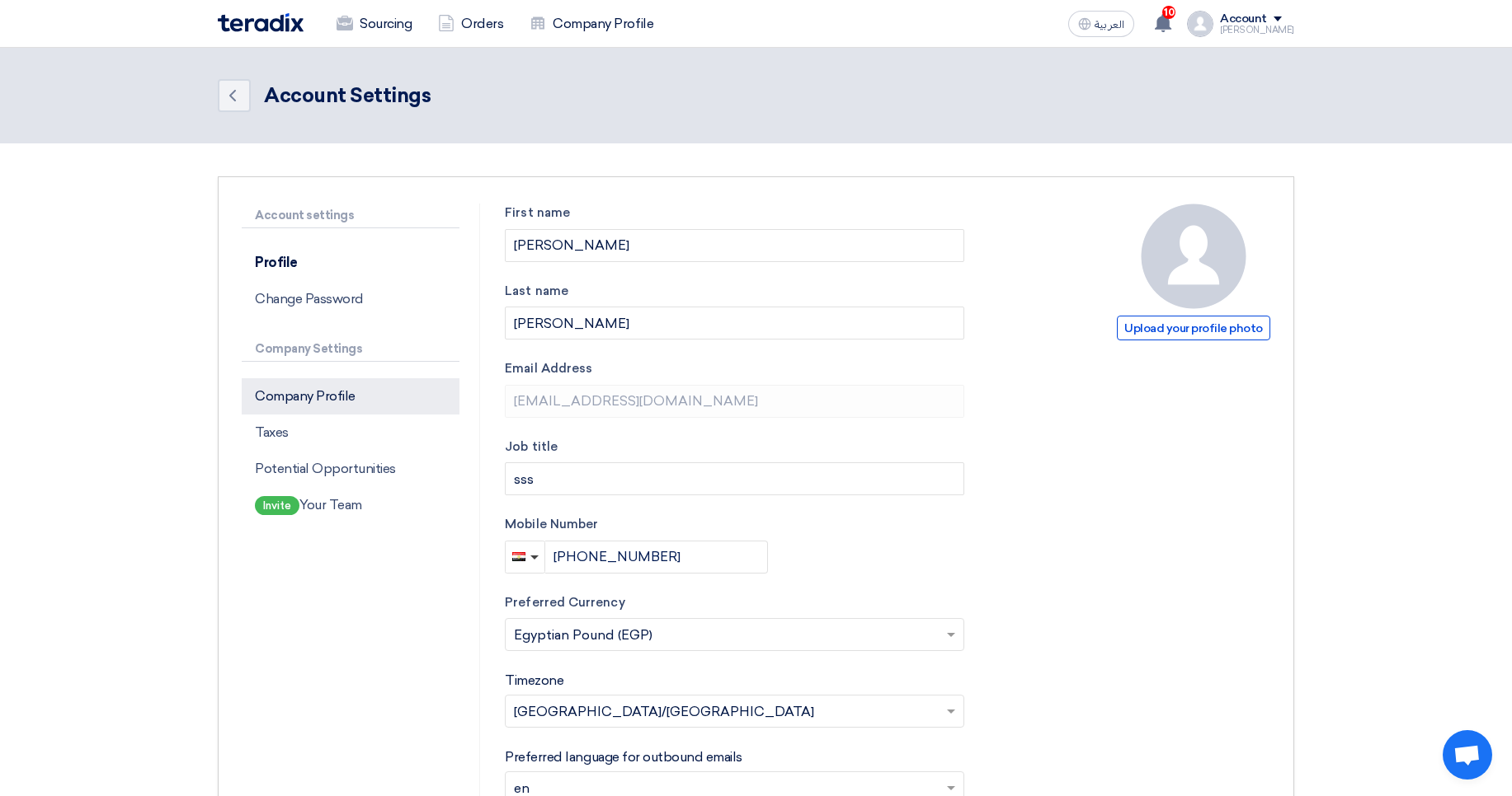
click at [350, 389] on p "Company Profile" at bounding box center [350, 396] width 218 height 36
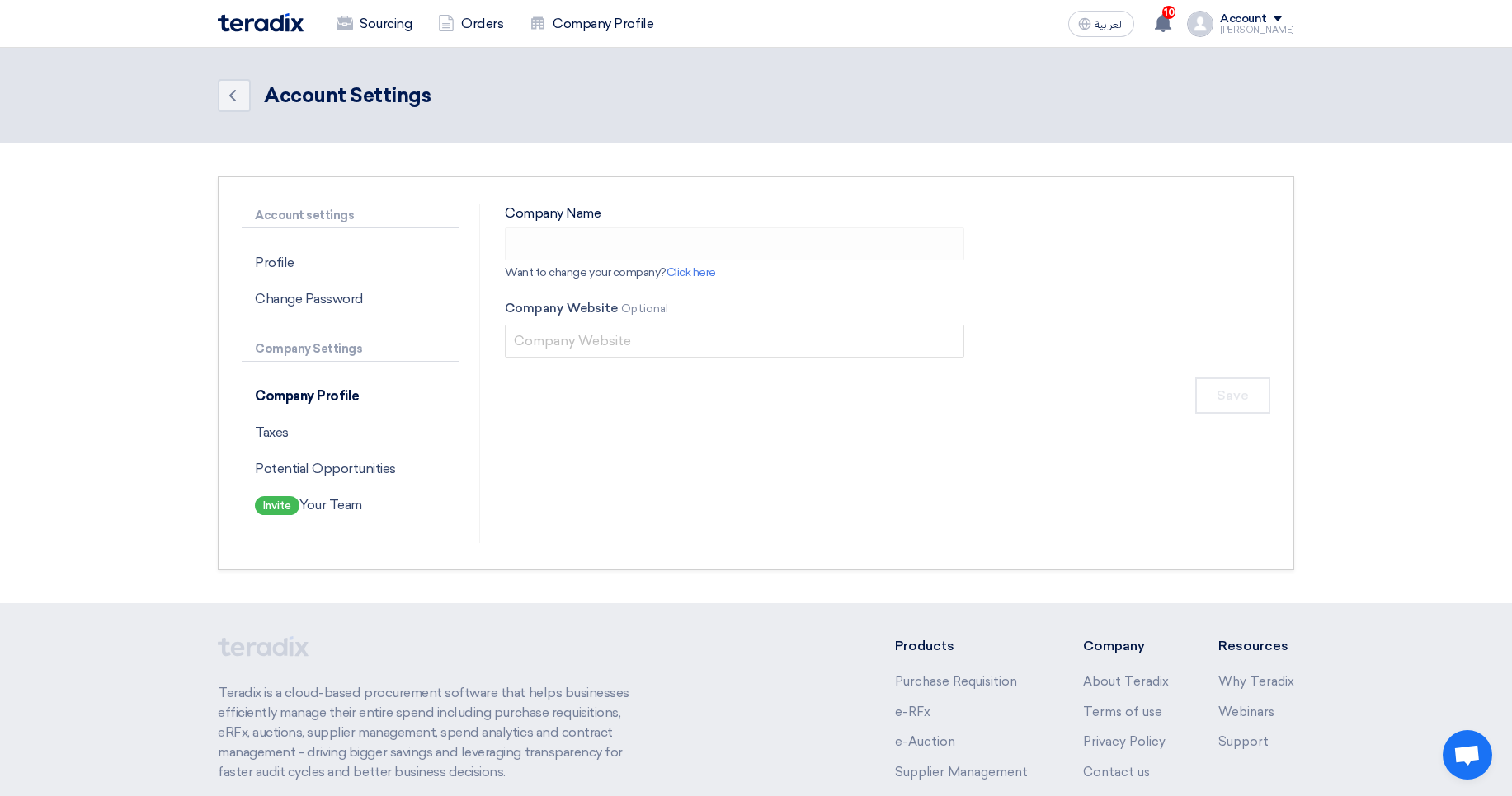
type input "TBAT Solutions"
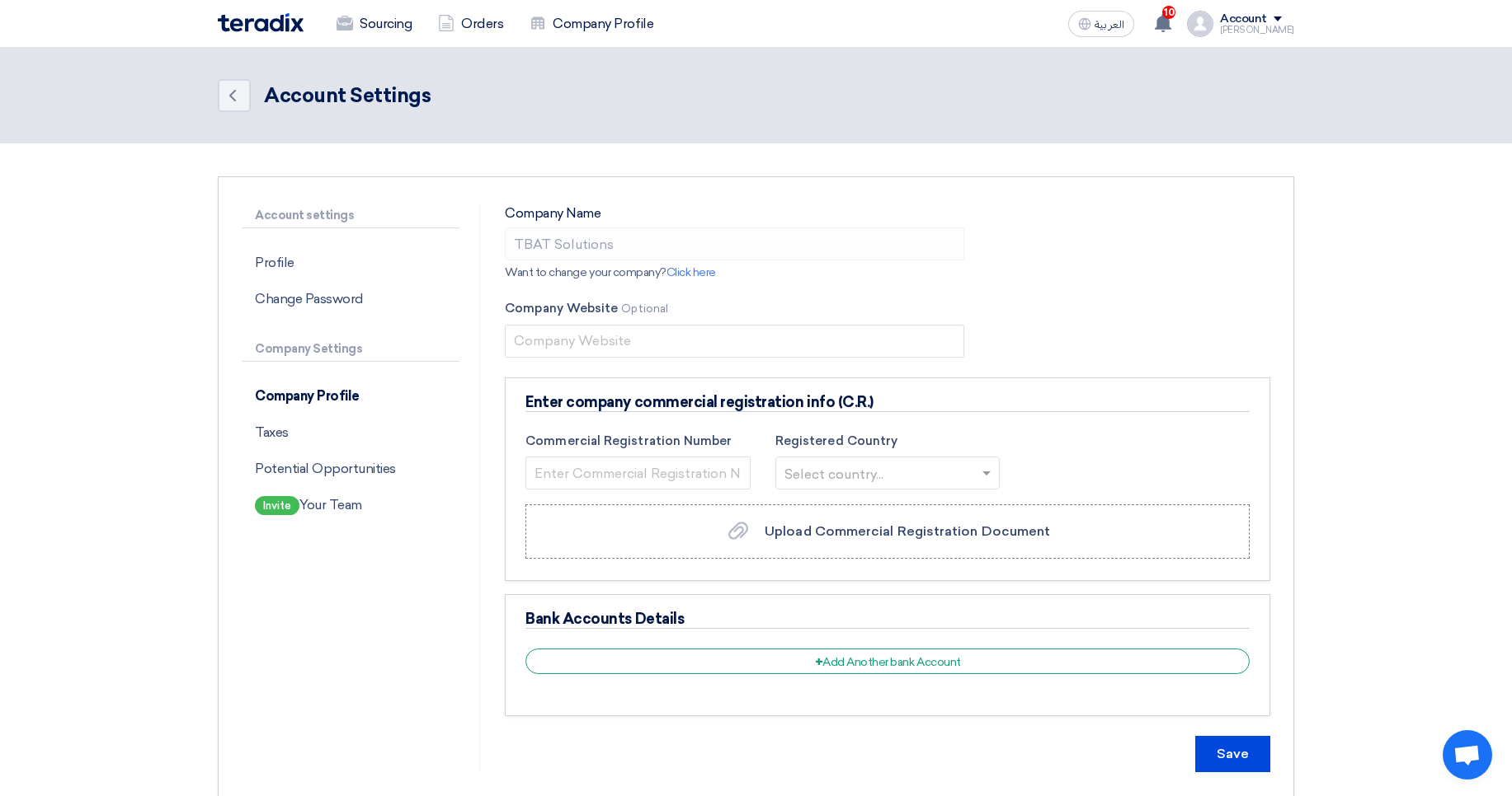
click at [1259, 17] on div "Account" at bounding box center [1244, 19] width 47 height 14
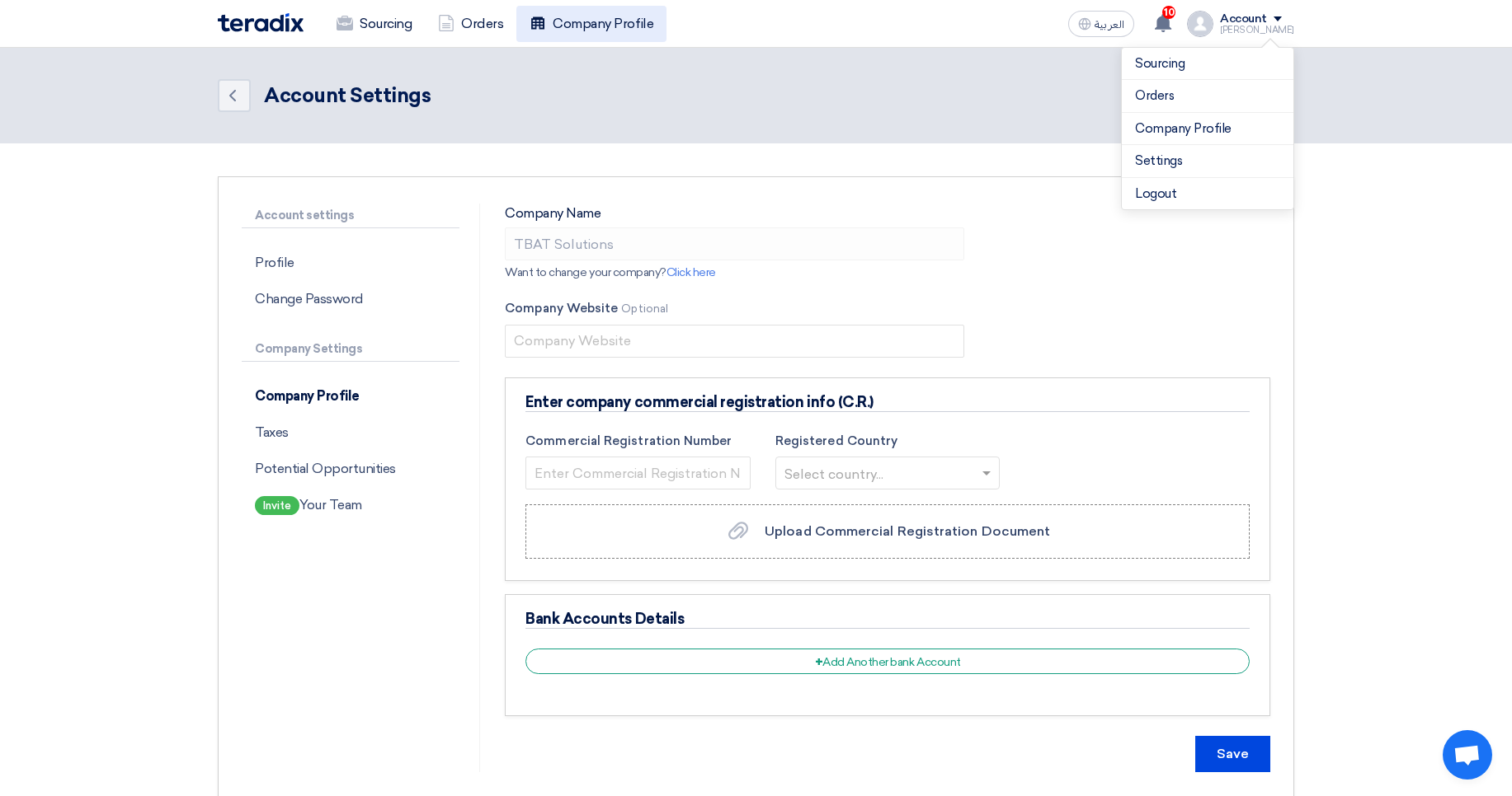
click at [582, 31] on link "Company Profile" at bounding box center [591, 24] width 150 height 36
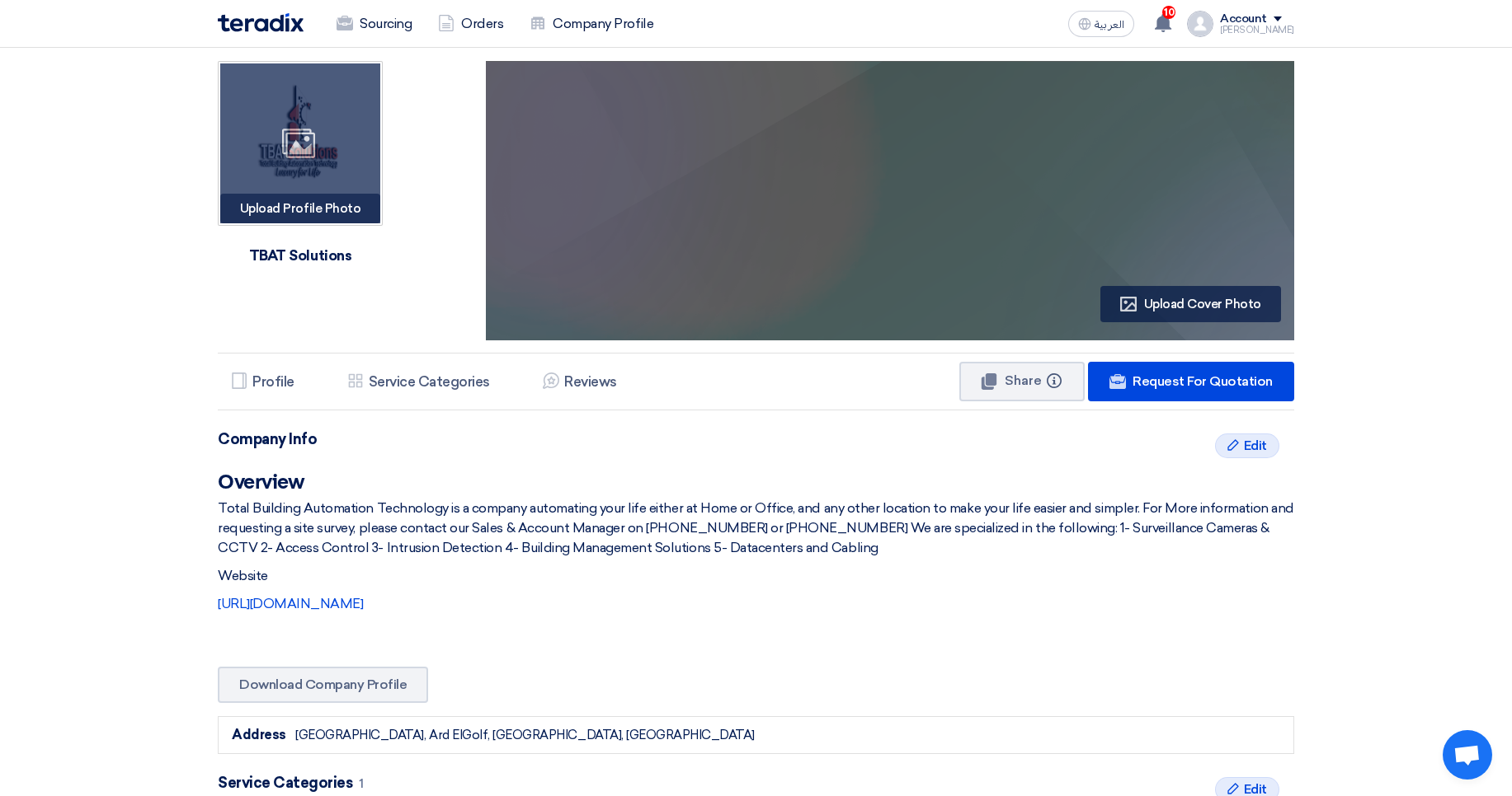
click at [330, 141] on div "Image" at bounding box center [300, 144] width 160 height 160
click at [283, 164] on div "Image" at bounding box center [300, 144] width 160 height 160
type input "C:\fakepath\WhatsAppImageatAM_1696095215222 (1).jpeg"
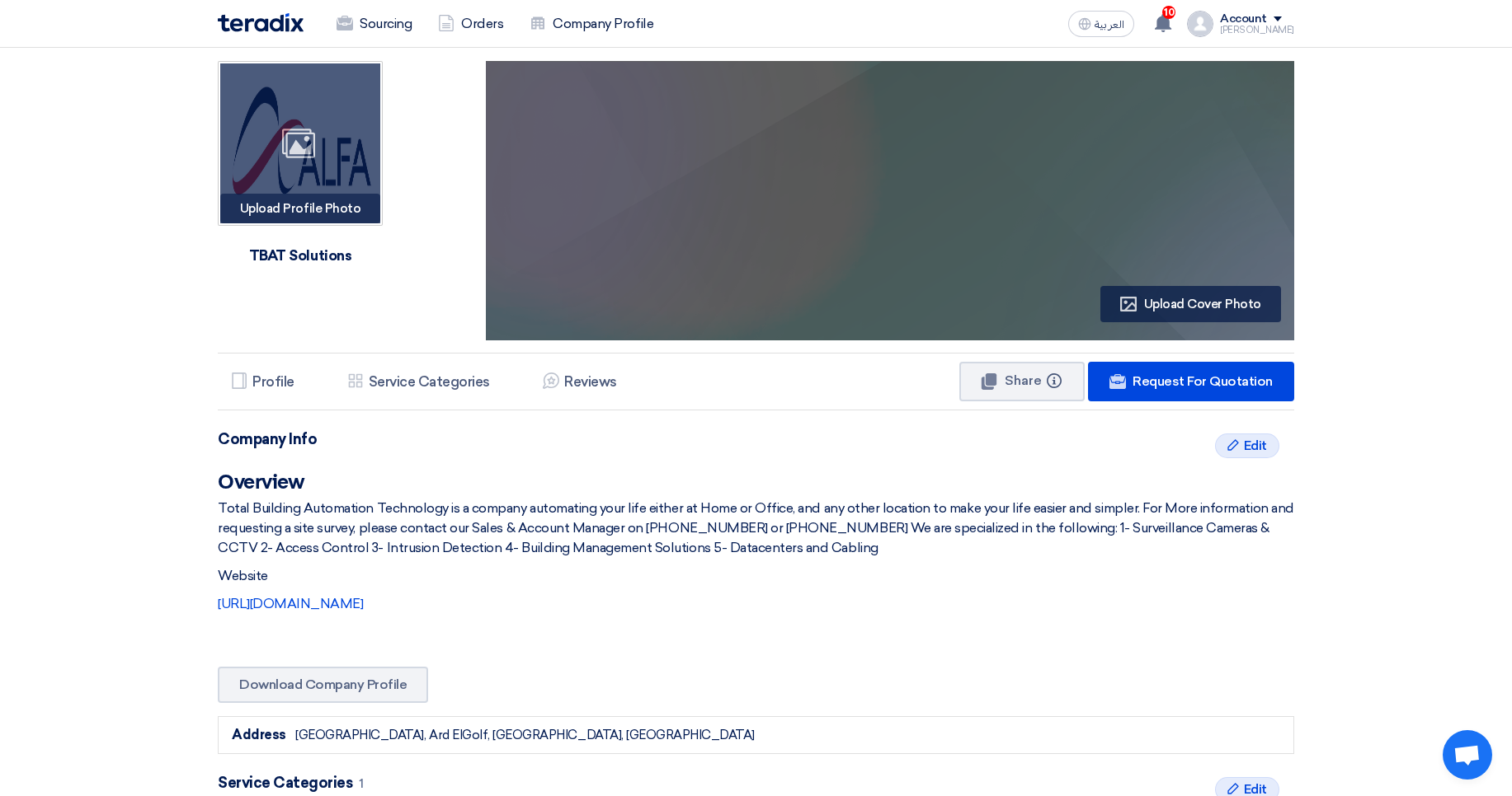
click at [316, 149] on div "Image" at bounding box center [300, 144] width 160 height 160
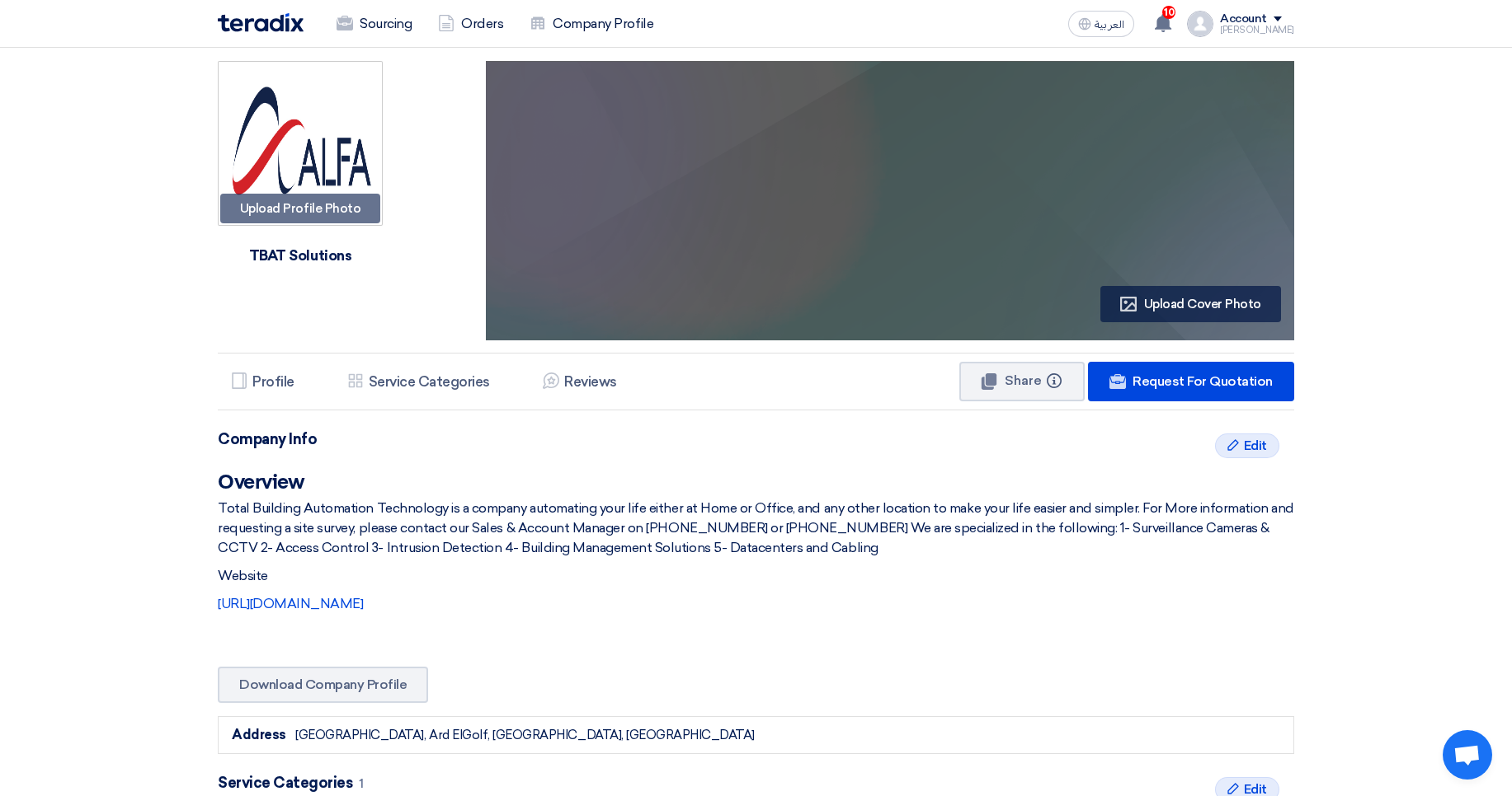
click at [1244, 20] on div "Account" at bounding box center [1244, 19] width 47 height 14
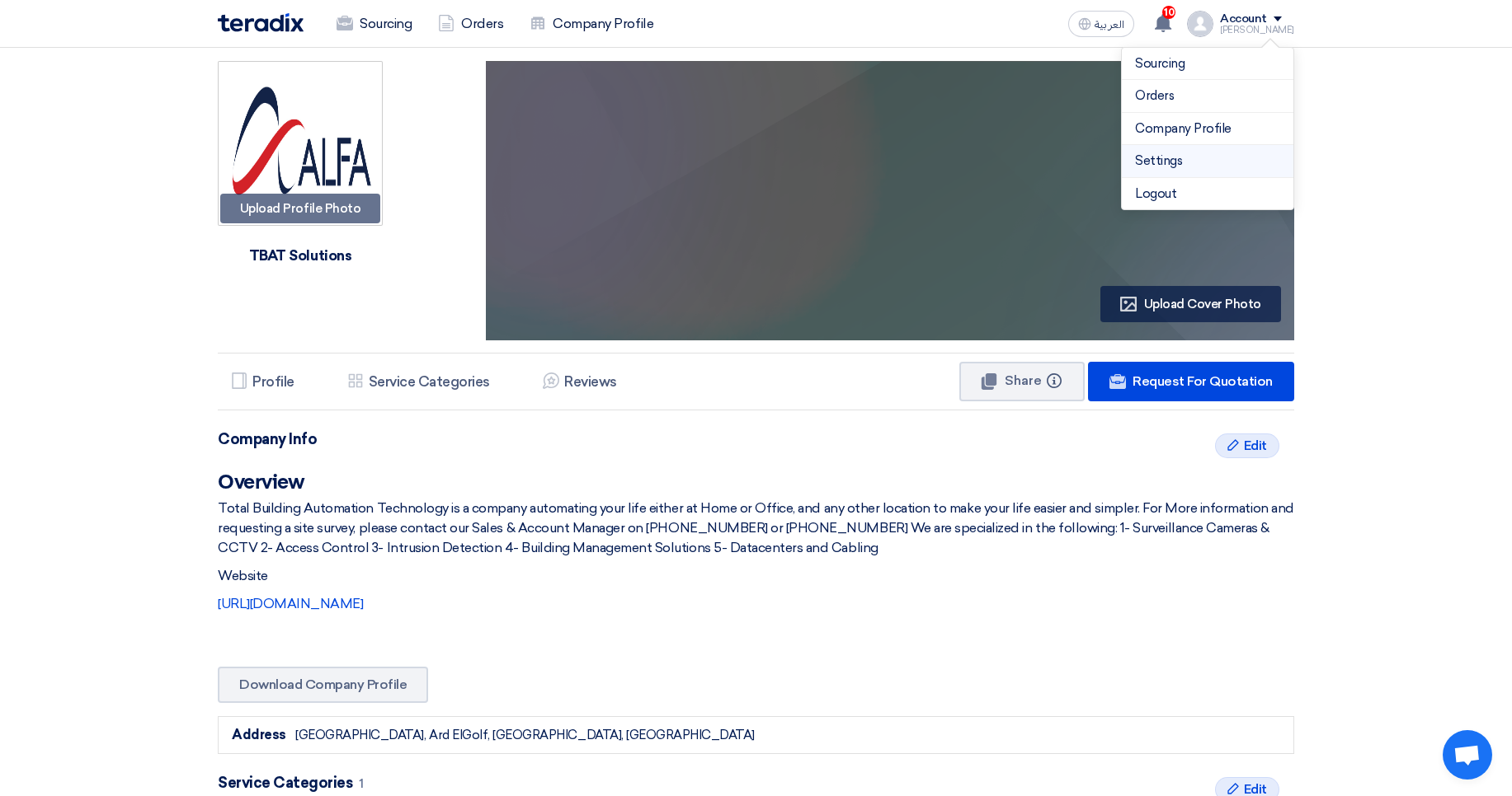
click at [1159, 157] on link "Settings" at bounding box center [1207, 161] width 145 height 19
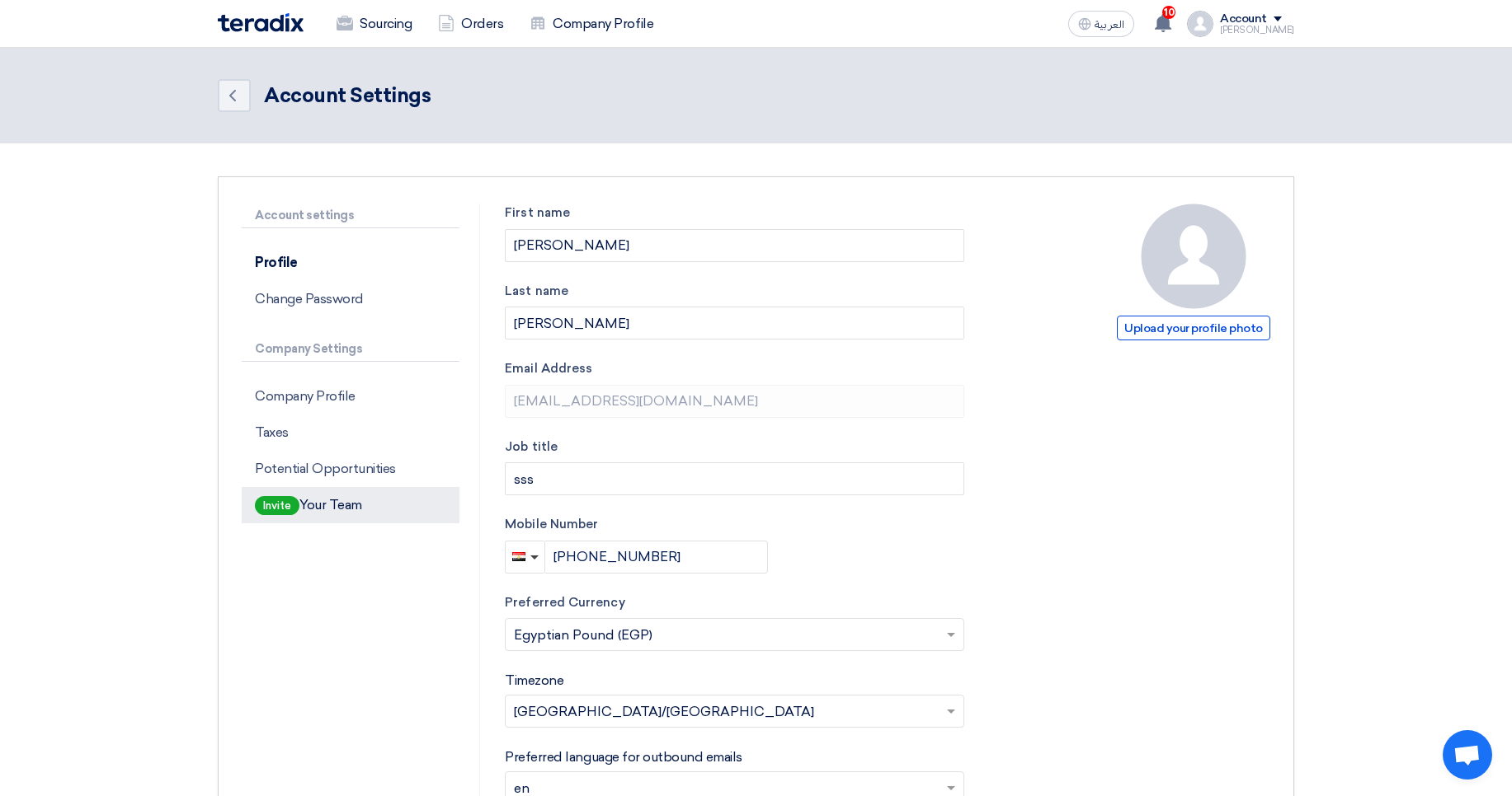
click at [349, 497] on p "Invite Your Team" at bounding box center [350, 506] width 218 height 36
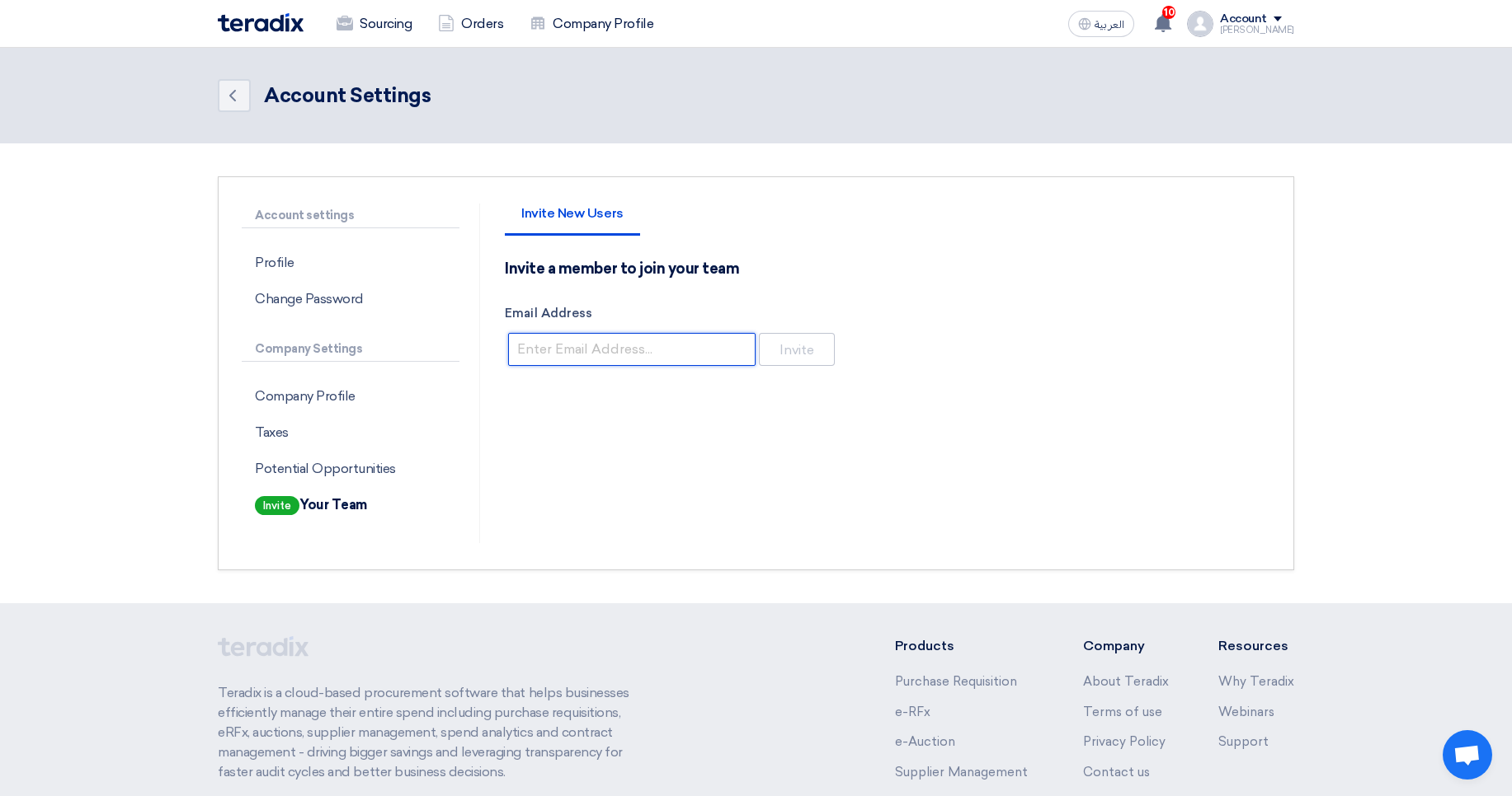
click at [665, 333] on input "Email Address" at bounding box center [632, 349] width 248 height 33
paste input "abdoo.body@gmail.com"
type input "abdoo.body@gmail.com"
click at [839, 352] on div "Invite a member to join your team Email Address abdoo.body@gmail.com Invite" at bounding box center [887, 314] width 765 height 110
click at [808, 346] on button "Invite" at bounding box center [796, 349] width 76 height 33
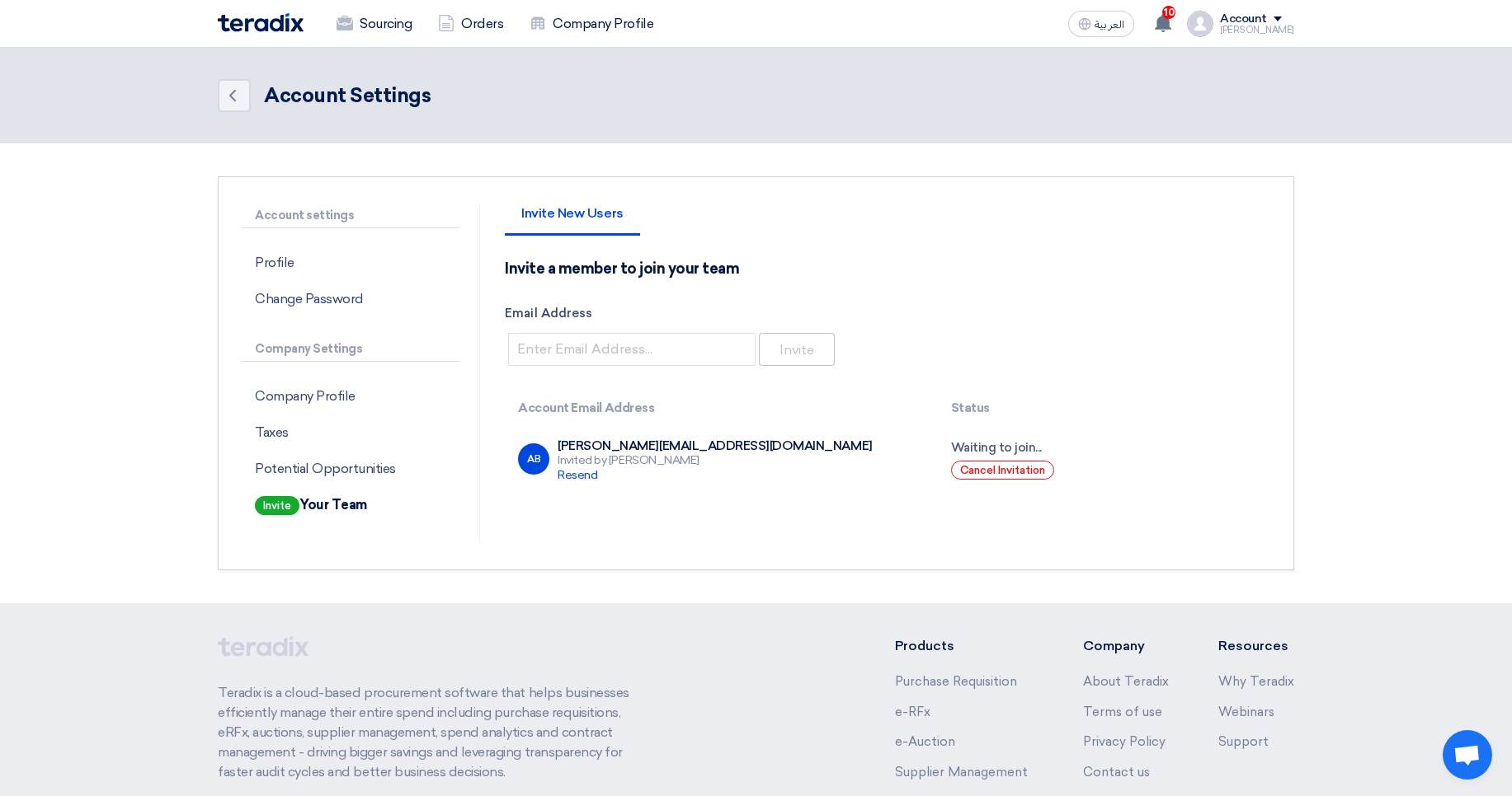
click at [1003, 459] on td "Waiting to join... Cancel Invitation" at bounding box center [1104, 459] width 332 height 64
click at [993, 473] on button "Cancel Invitation" at bounding box center [1002, 470] width 103 height 19
